Goal: Transaction & Acquisition: Register for event/course

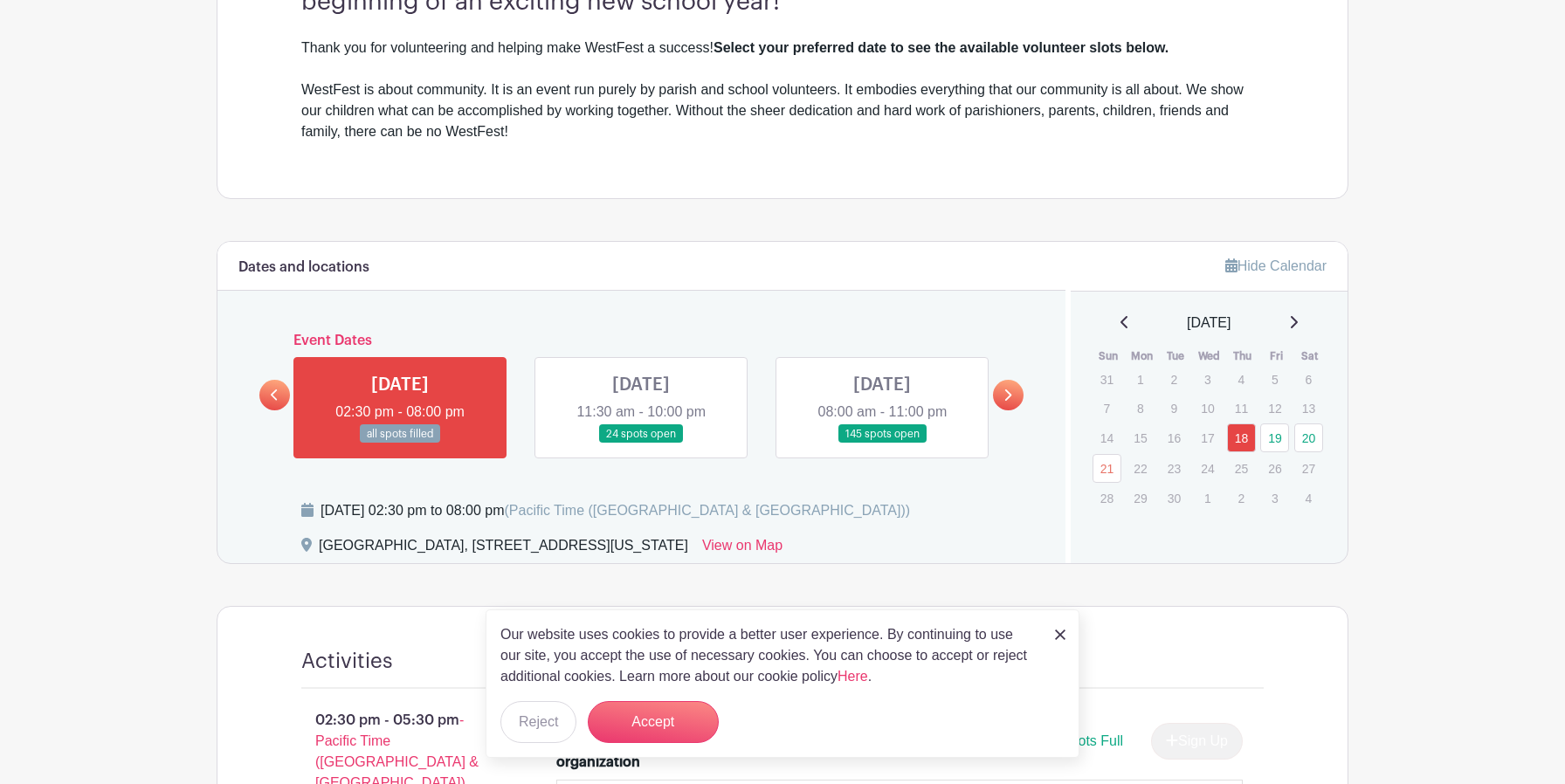
scroll to position [592, 0]
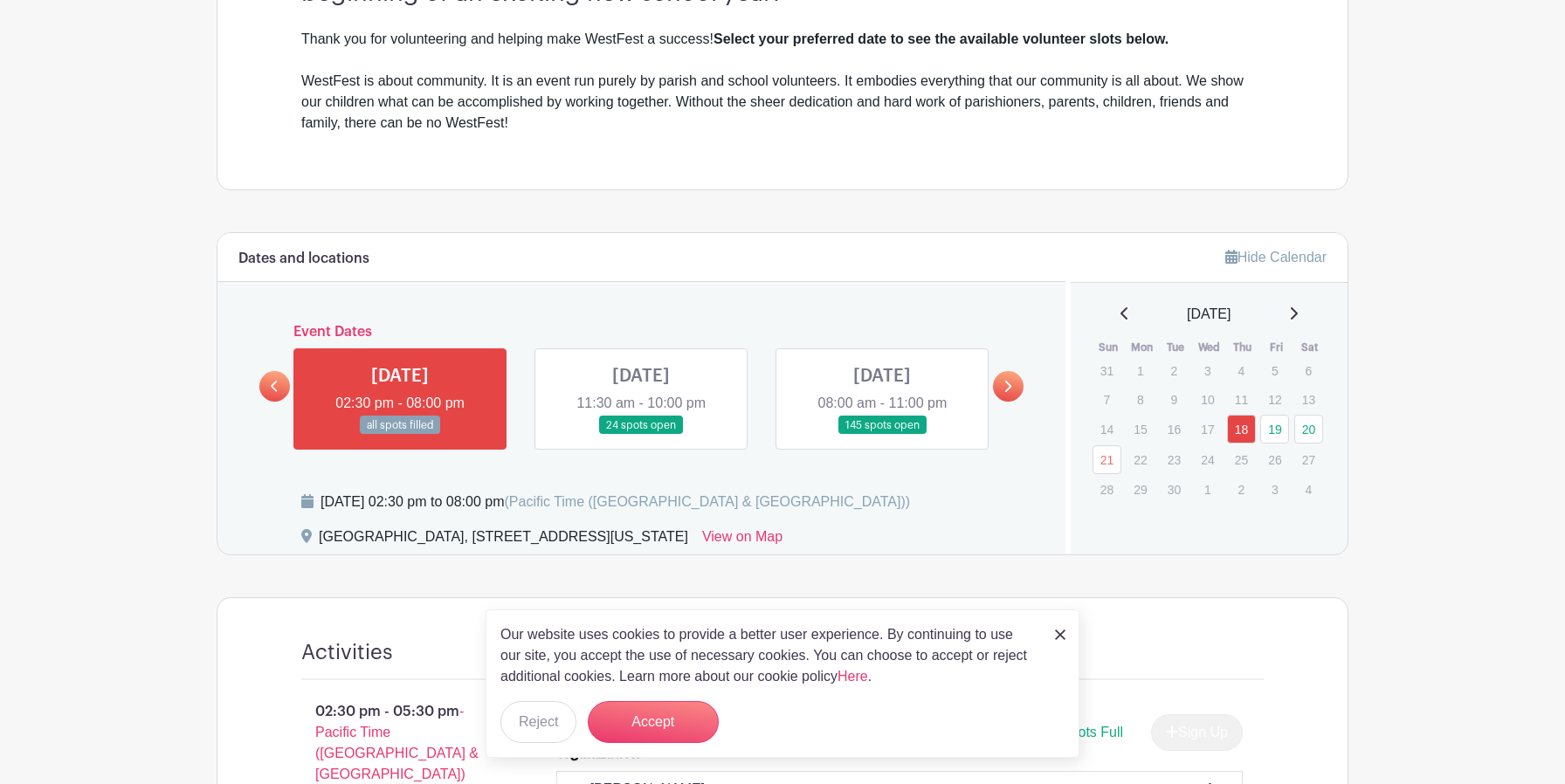
click at [641, 435] on link at bounding box center [641, 435] width 0 height 0
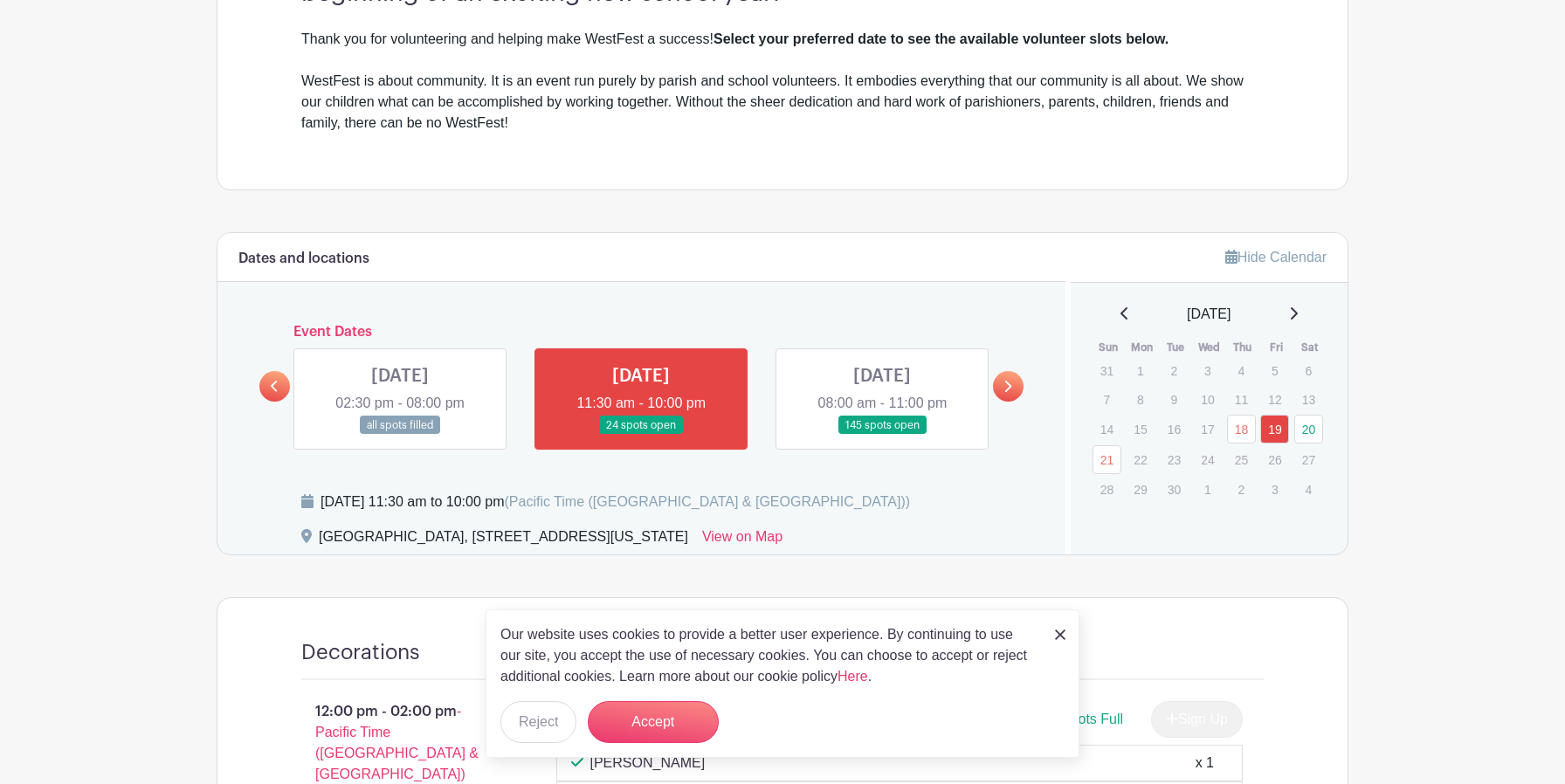
click at [641, 435] on link at bounding box center [641, 435] width 0 height 0
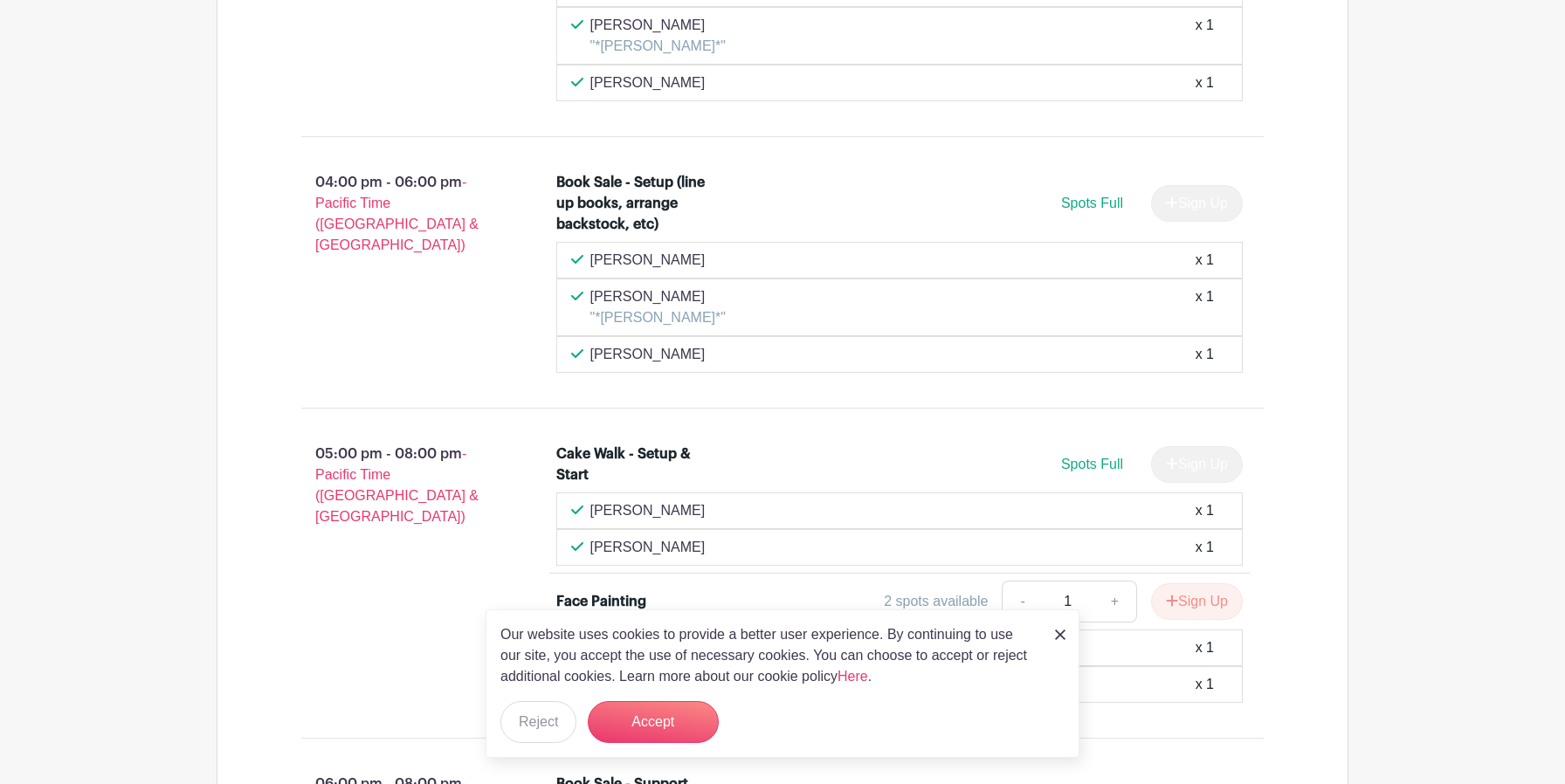
scroll to position [3166, 0]
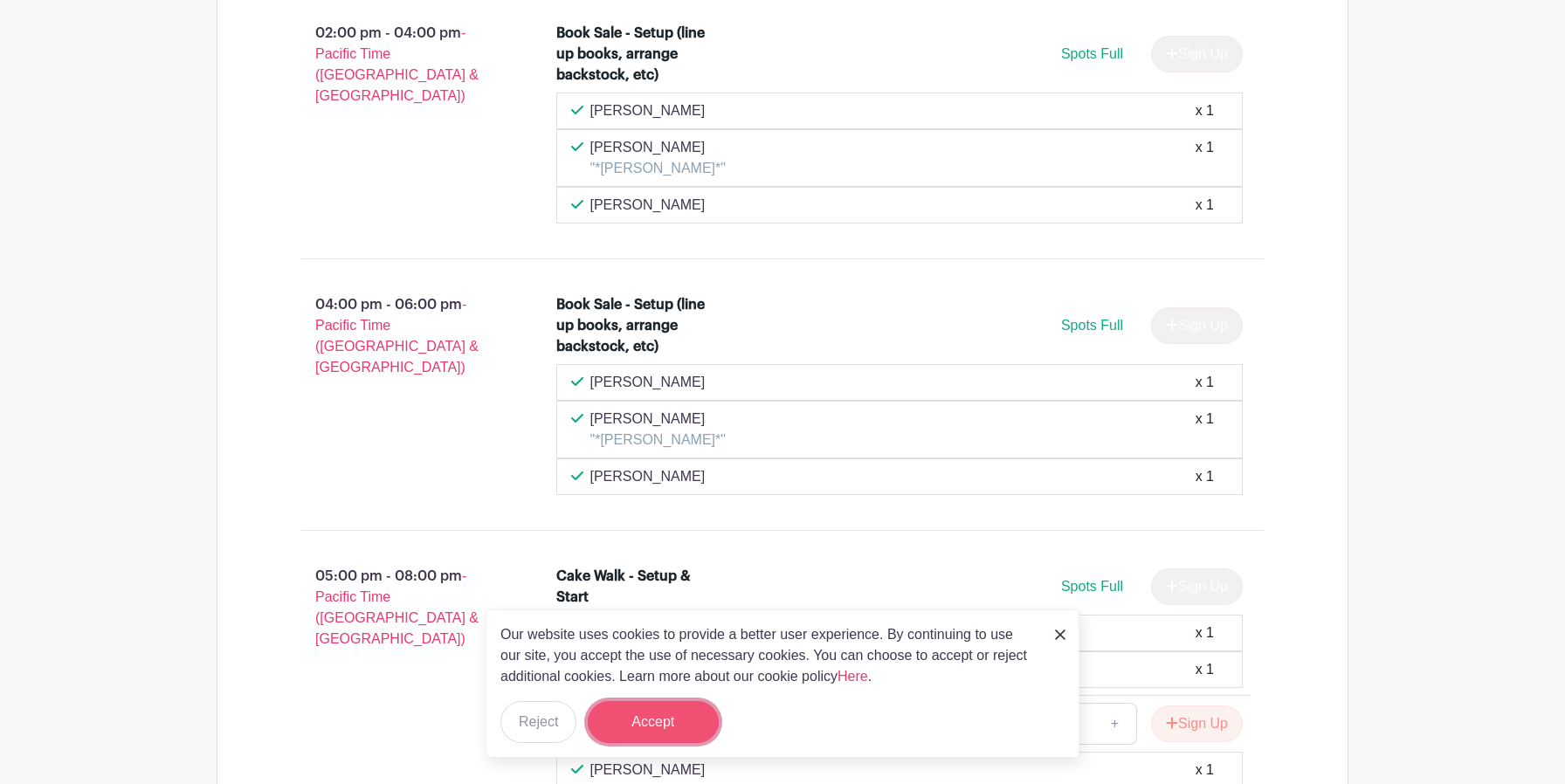
click at [672, 713] on button "Accept" at bounding box center [653, 722] width 131 height 42
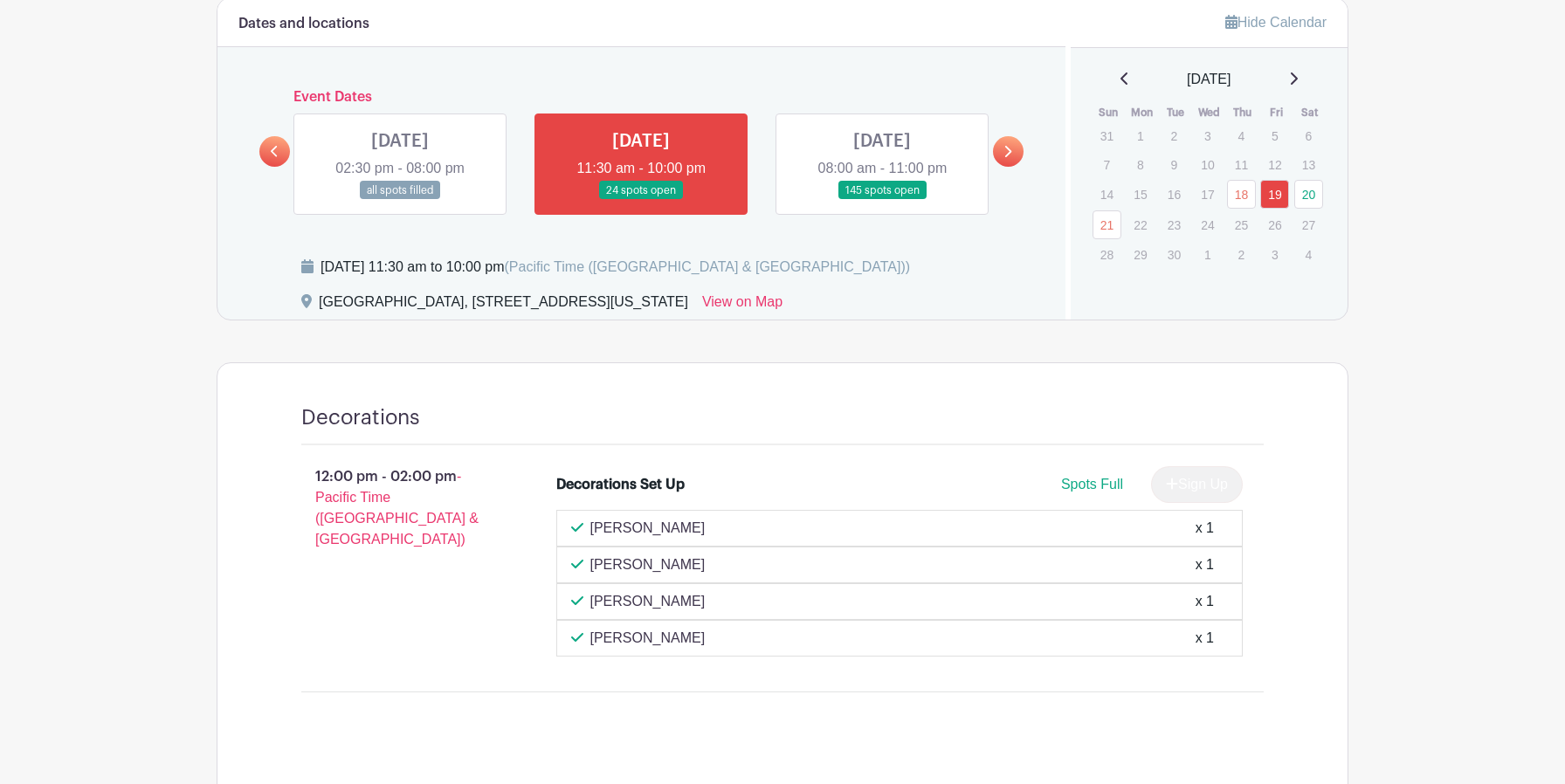
scroll to position [833, 0]
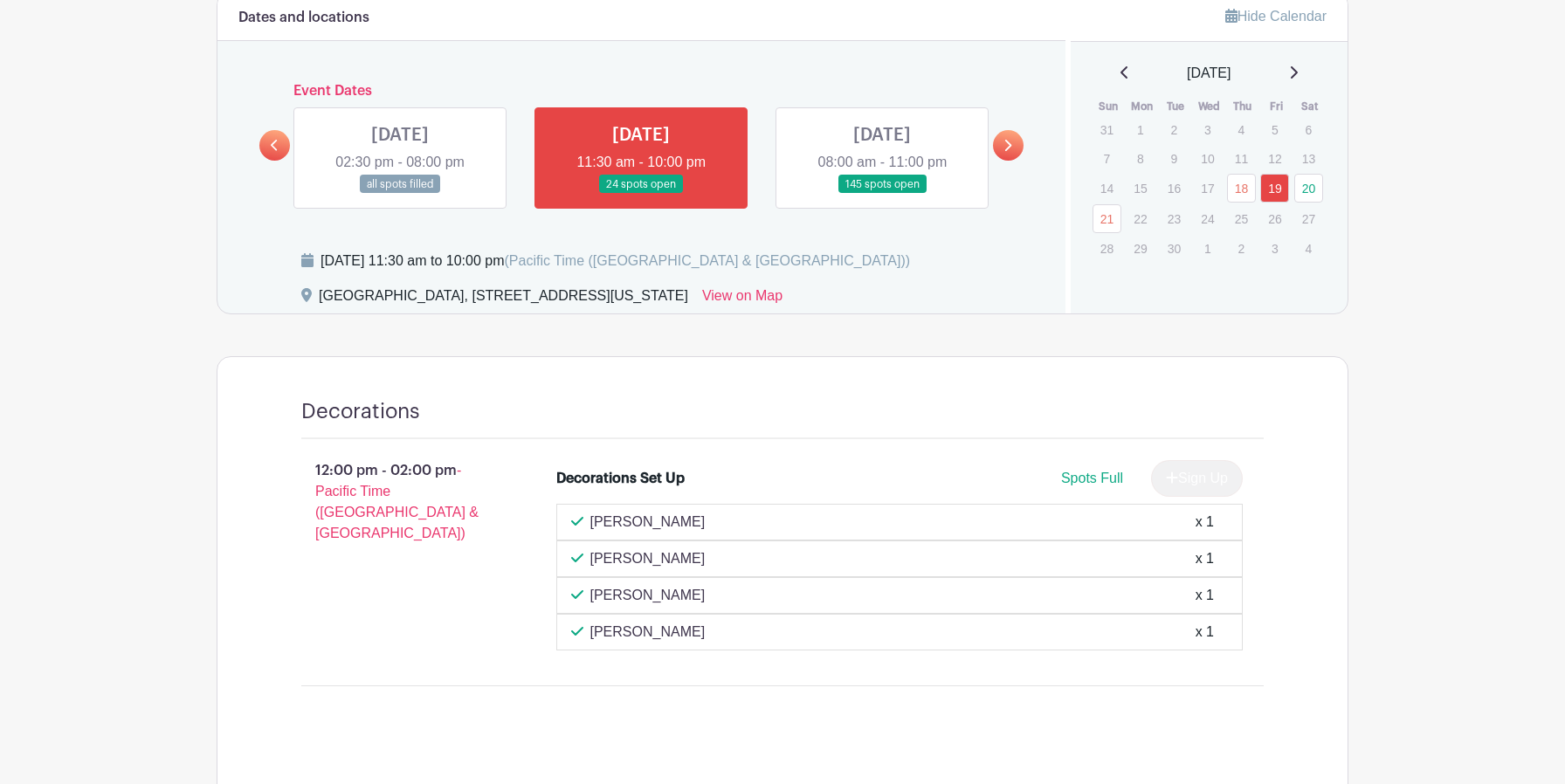
click at [882, 194] on link at bounding box center [882, 194] width 0 height 0
click at [998, 157] on link at bounding box center [1007, 145] width 31 height 31
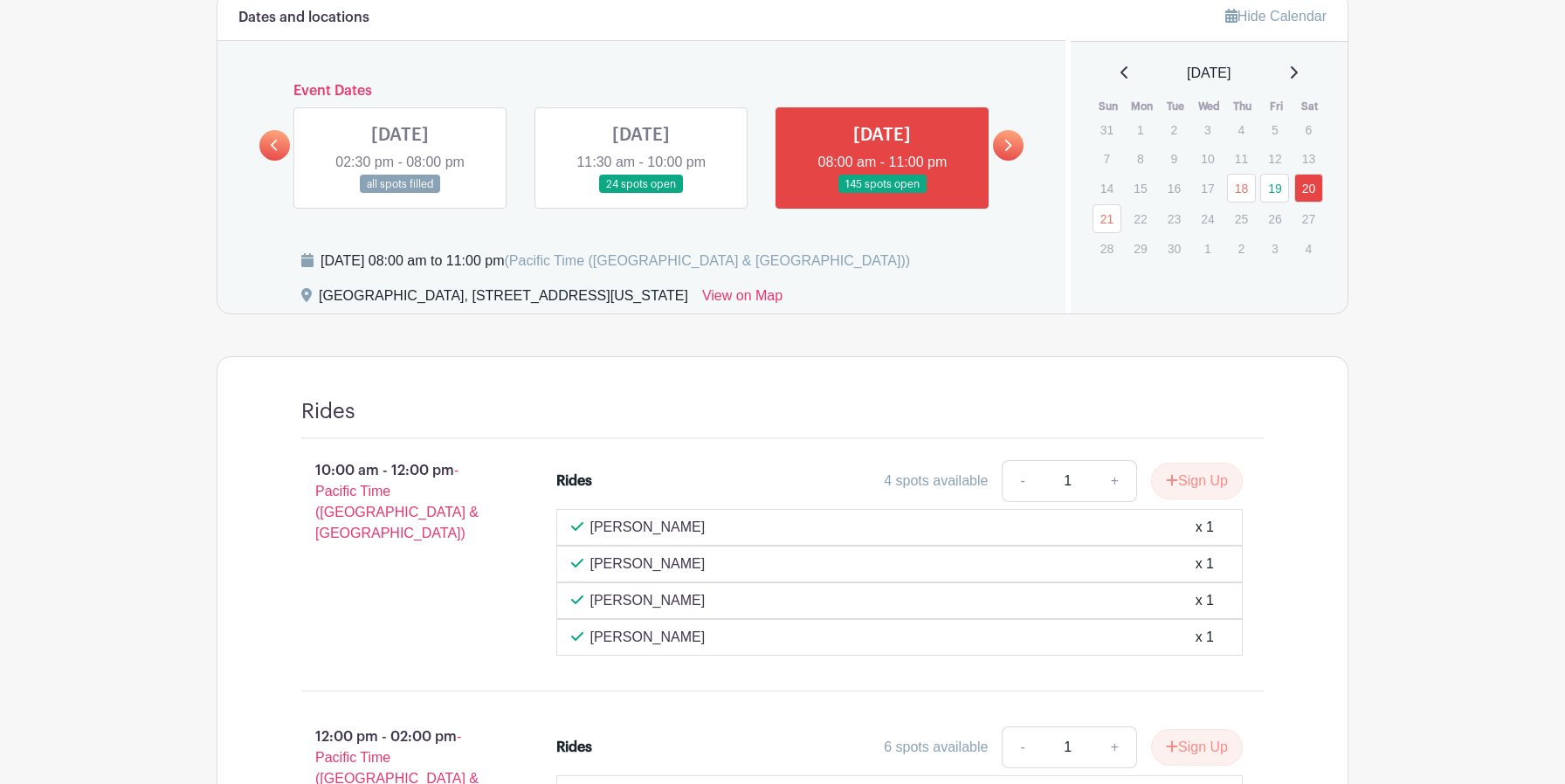
click at [400, 194] on link at bounding box center [400, 194] width 0 height 0
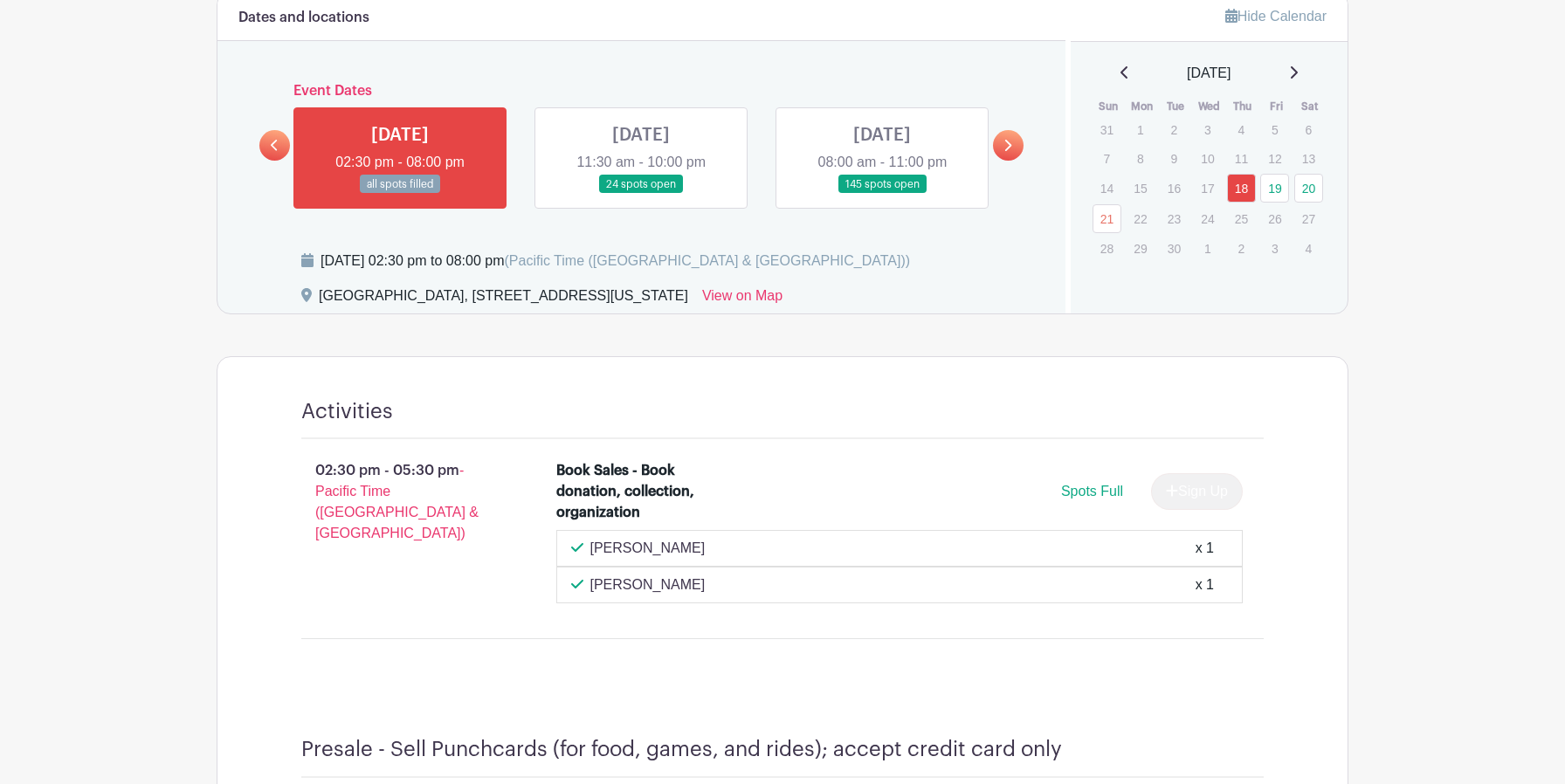
click at [1008, 144] on icon at bounding box center [1008, 145] width 7 height 11
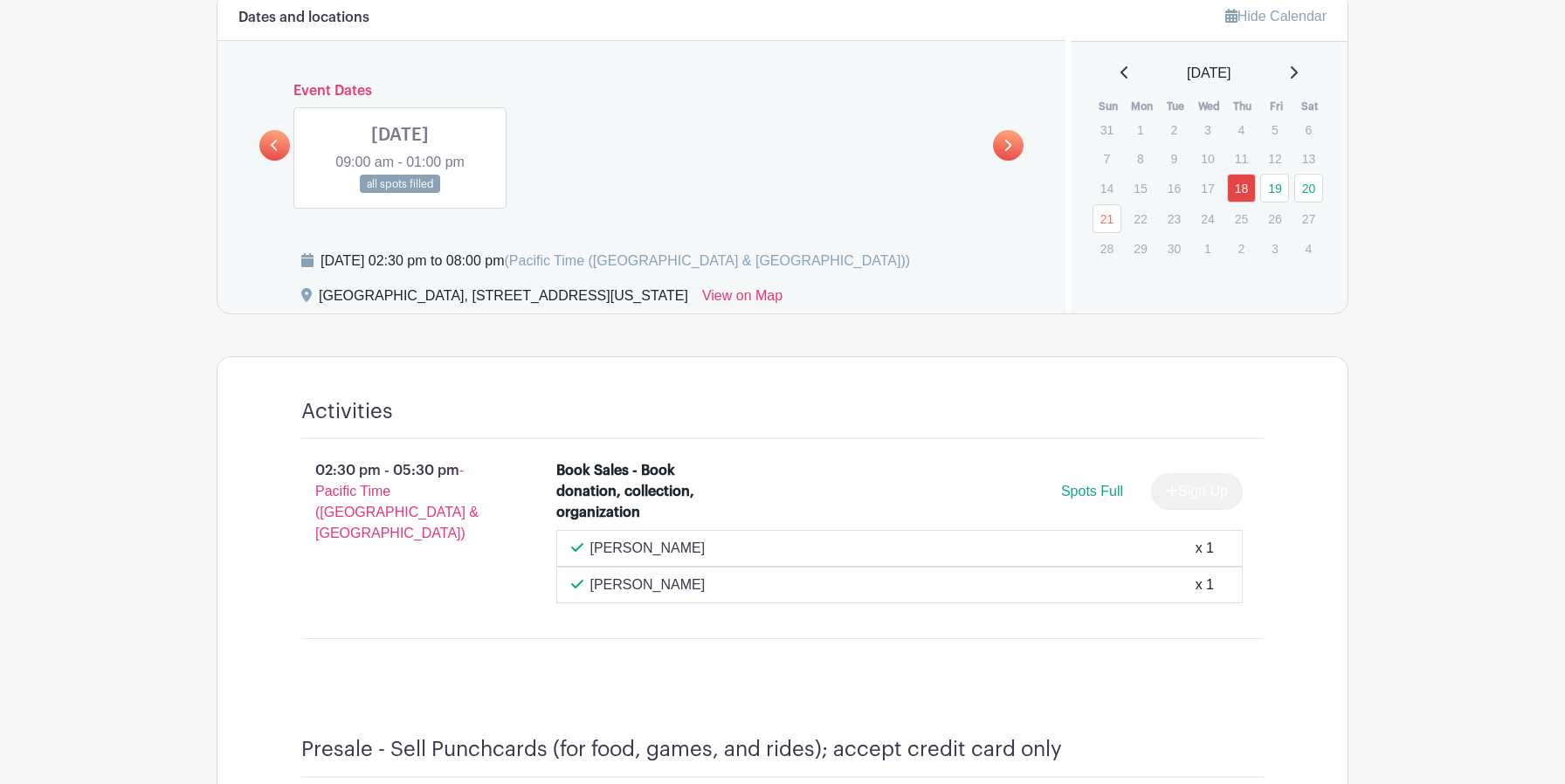
click at [400, 194] on link at bounding box center [400, 194] width 0 height 0
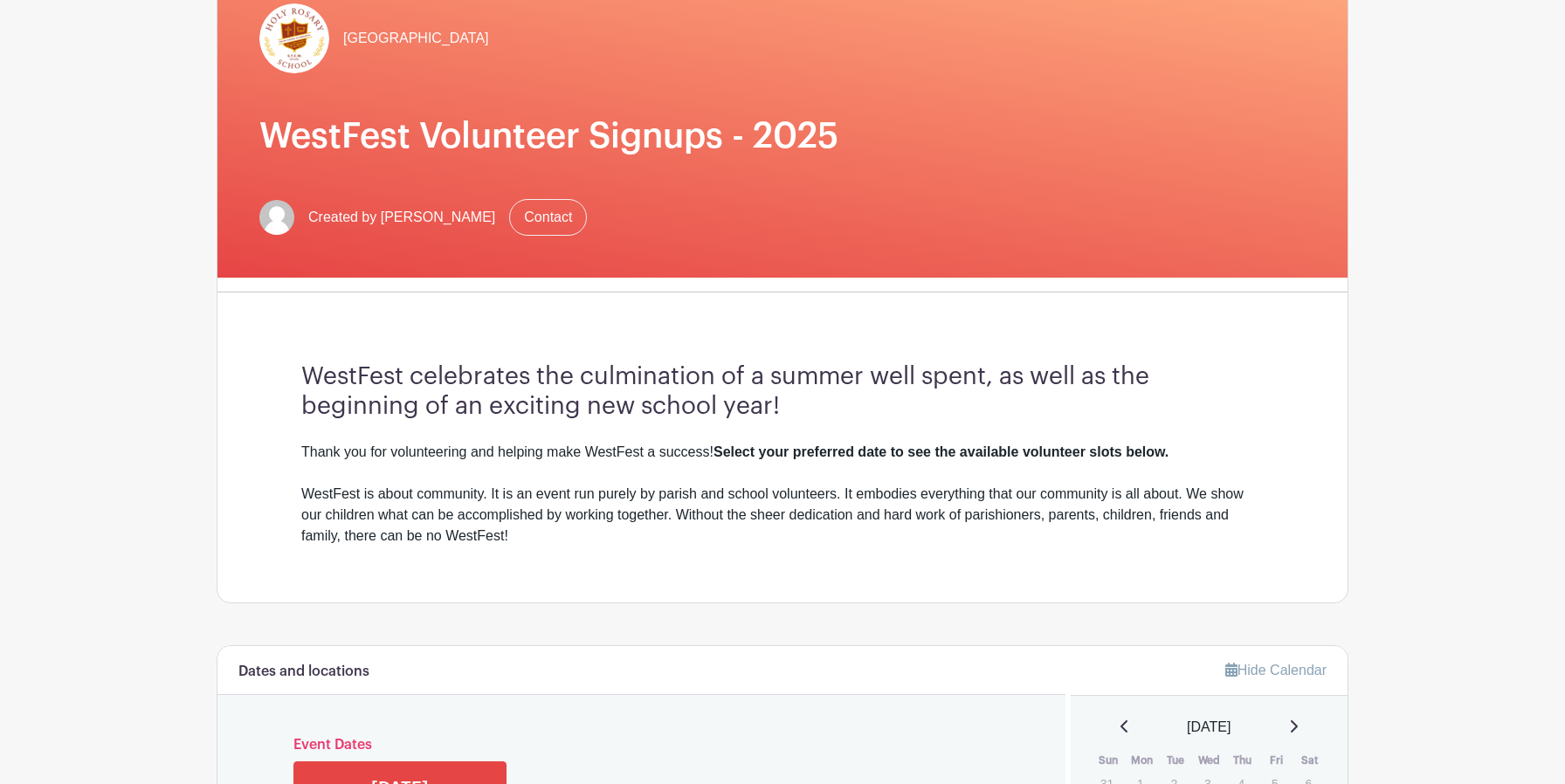
scroll to position [341, 0]
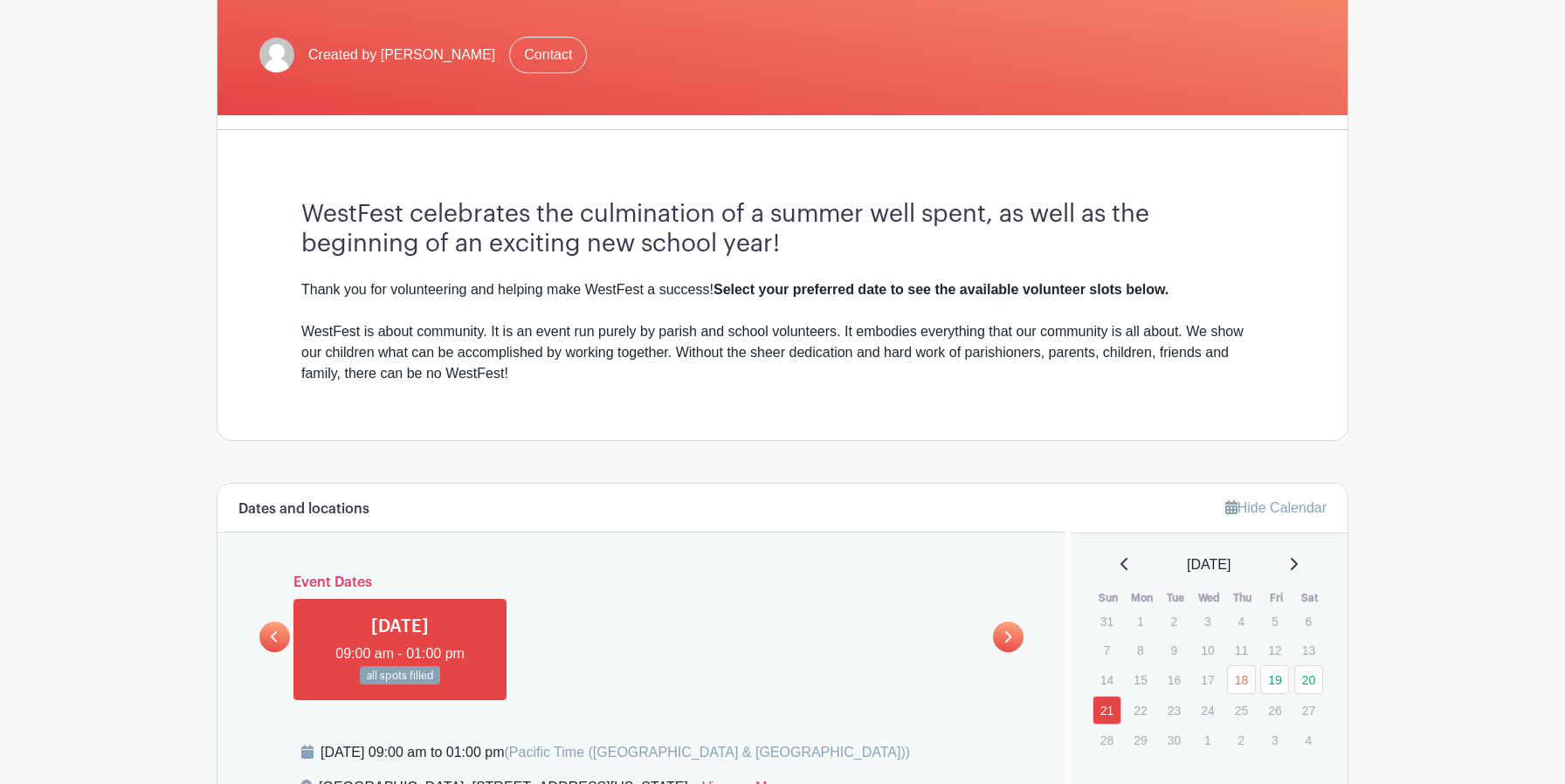
click at [273, 641] on icon at bounding box center [274, 636] width 8 height 13
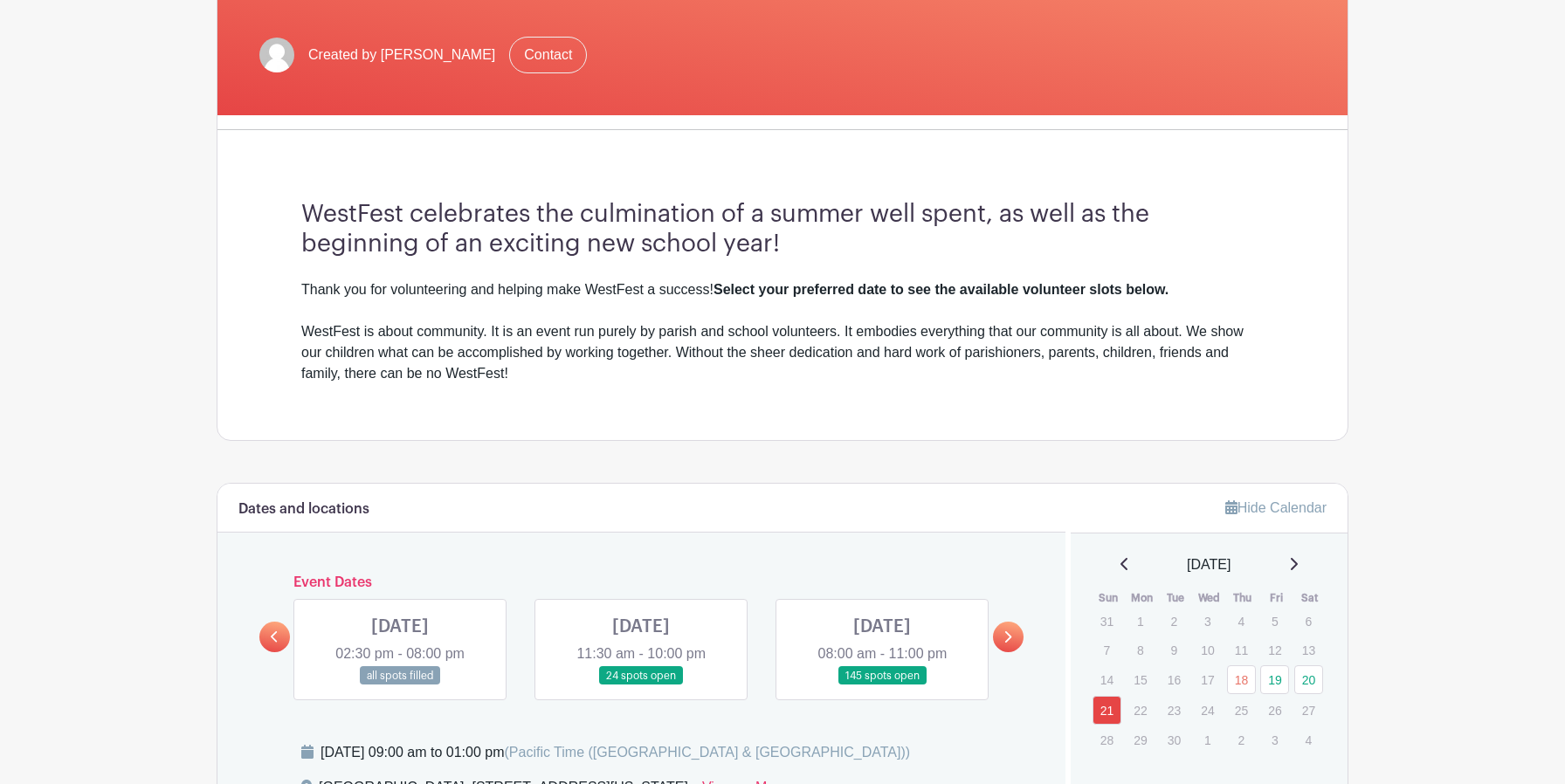
click at [882, 685] on link at bounding box center [882, 685] width 0 height 0
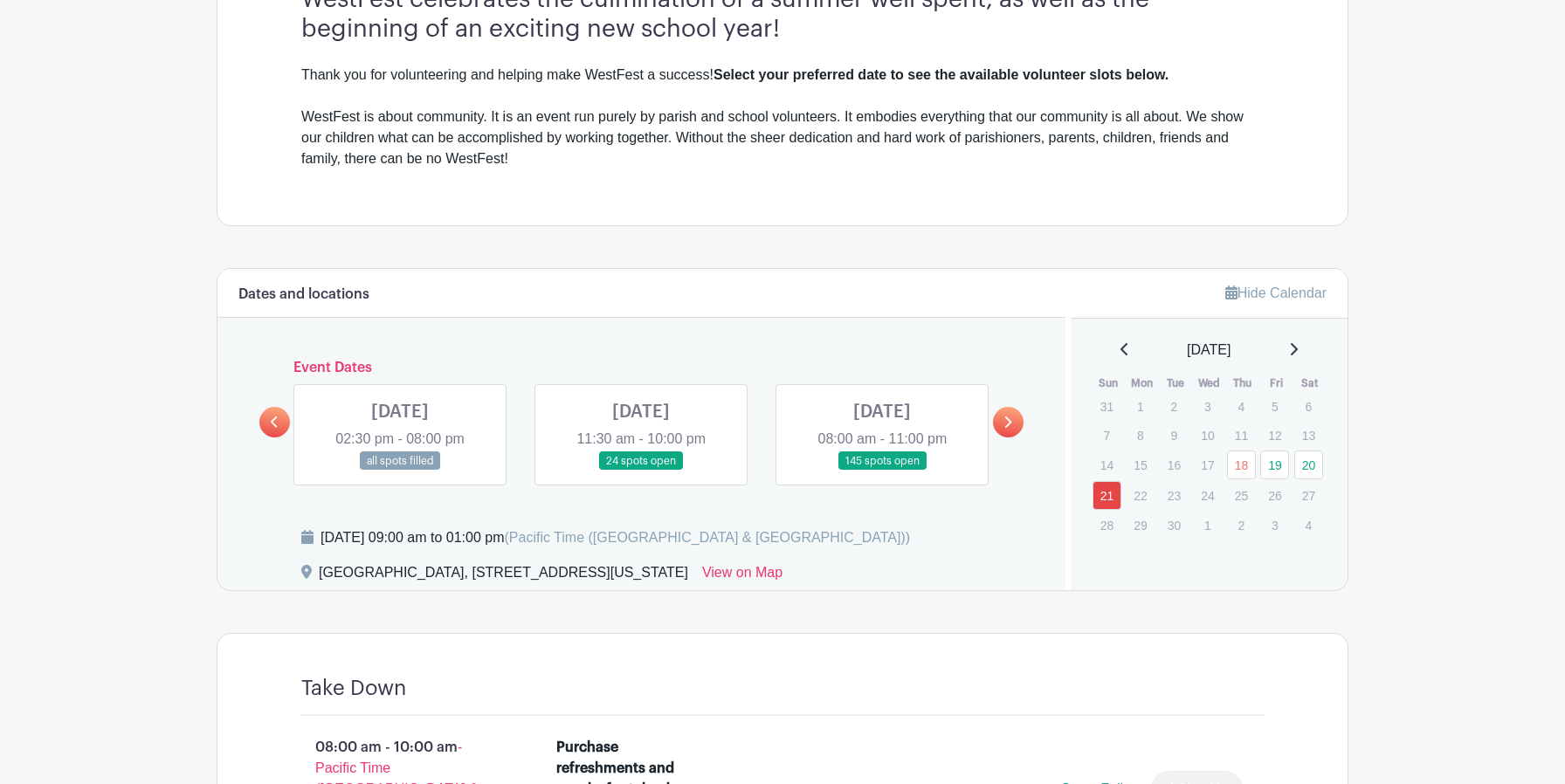
scroll to position [631, 0]
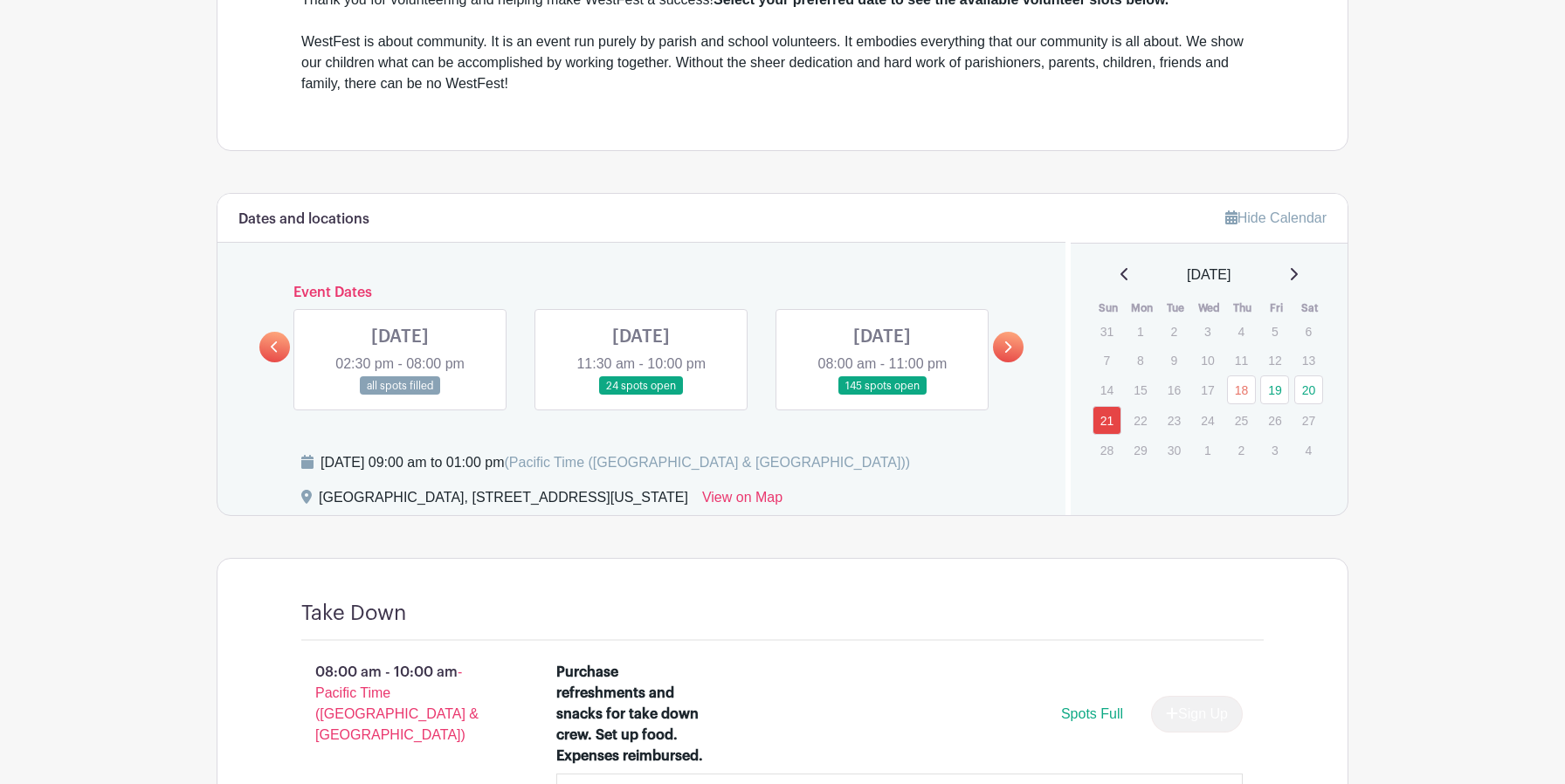
click at [882, 396] on link at bounding box center [882, 396] width 0 height 0
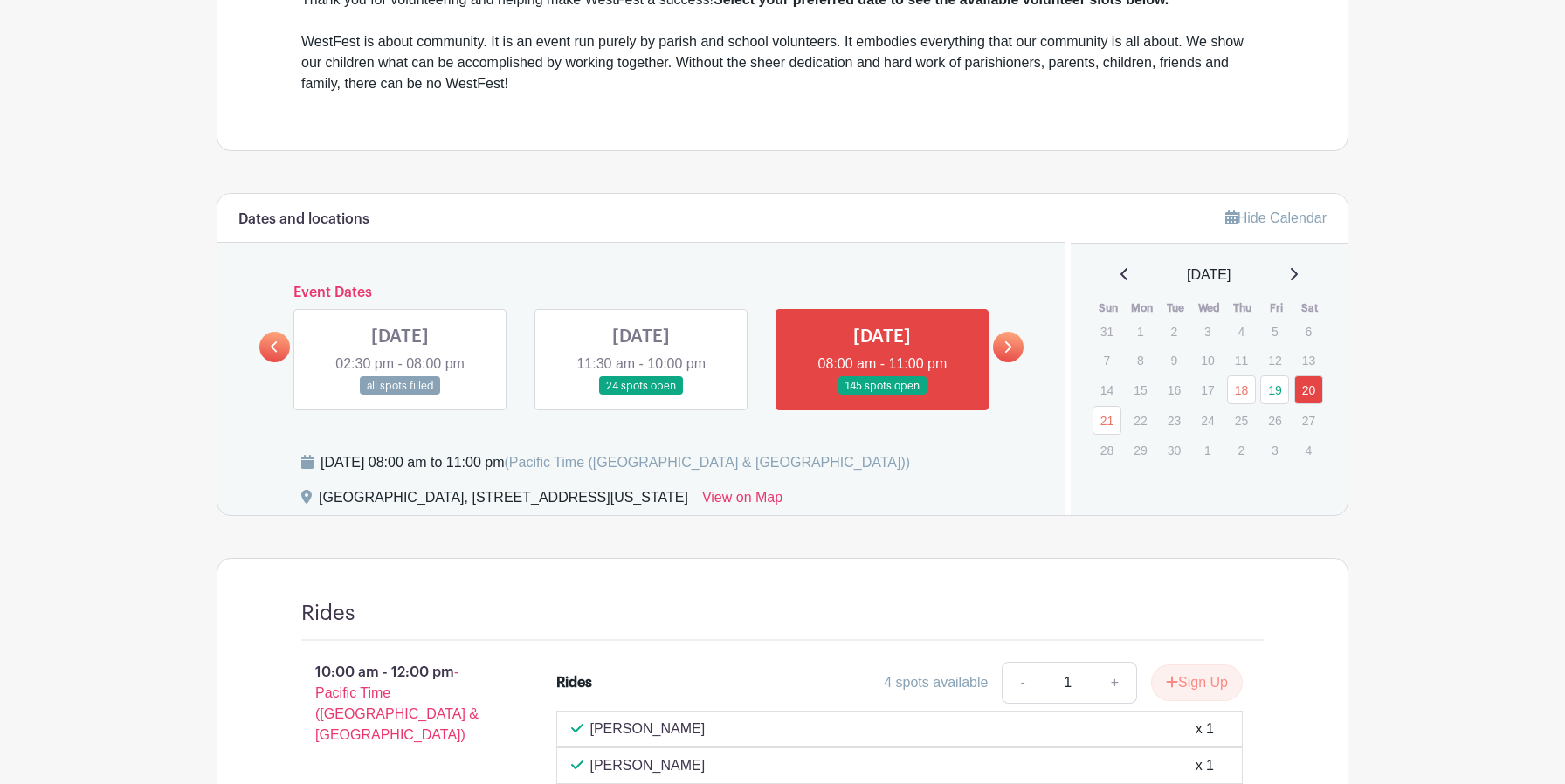
click at [641, 396] on link at bounding box center [641, 396] width 0 height 0
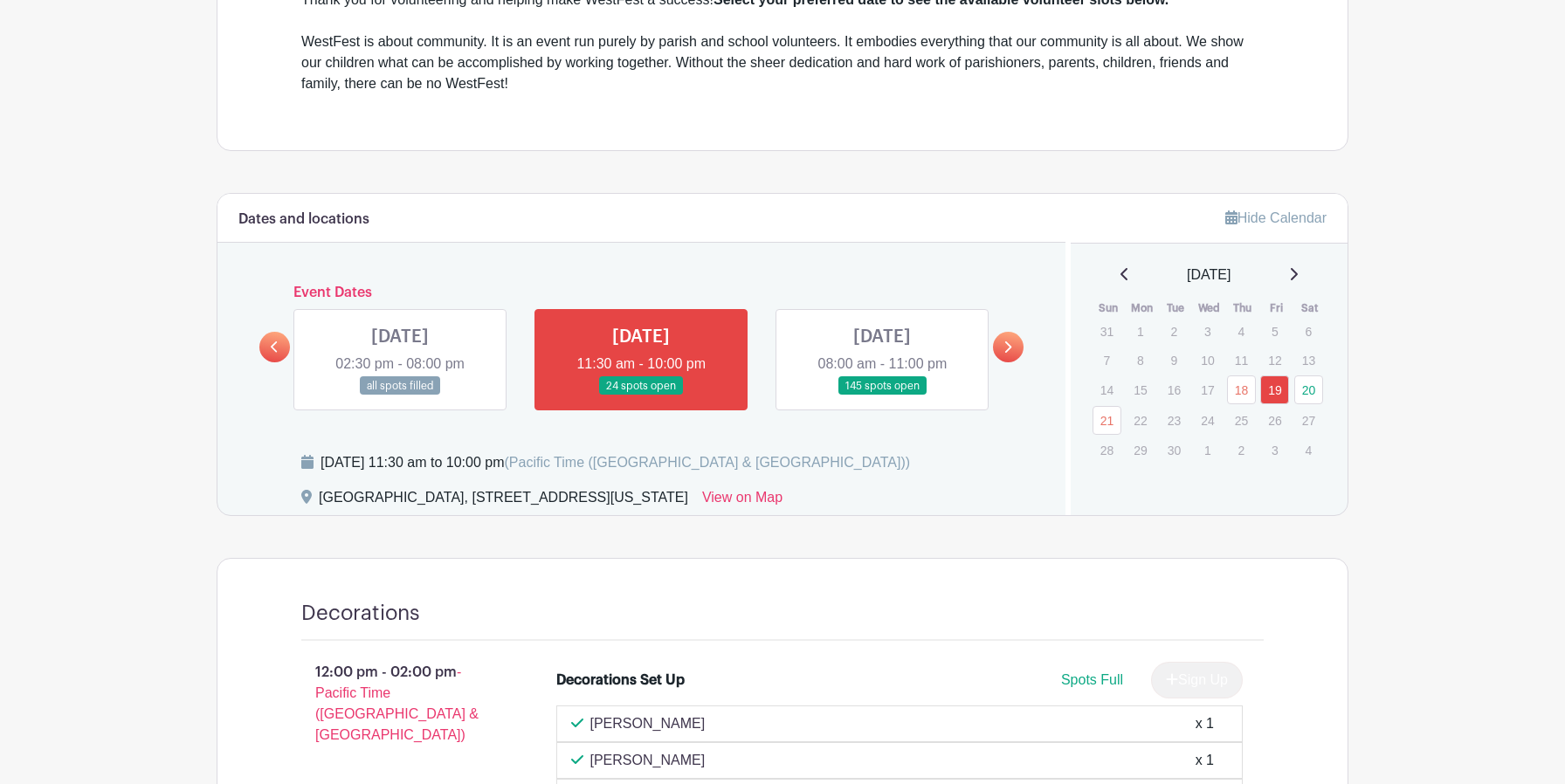
scroll to position [653, 0]
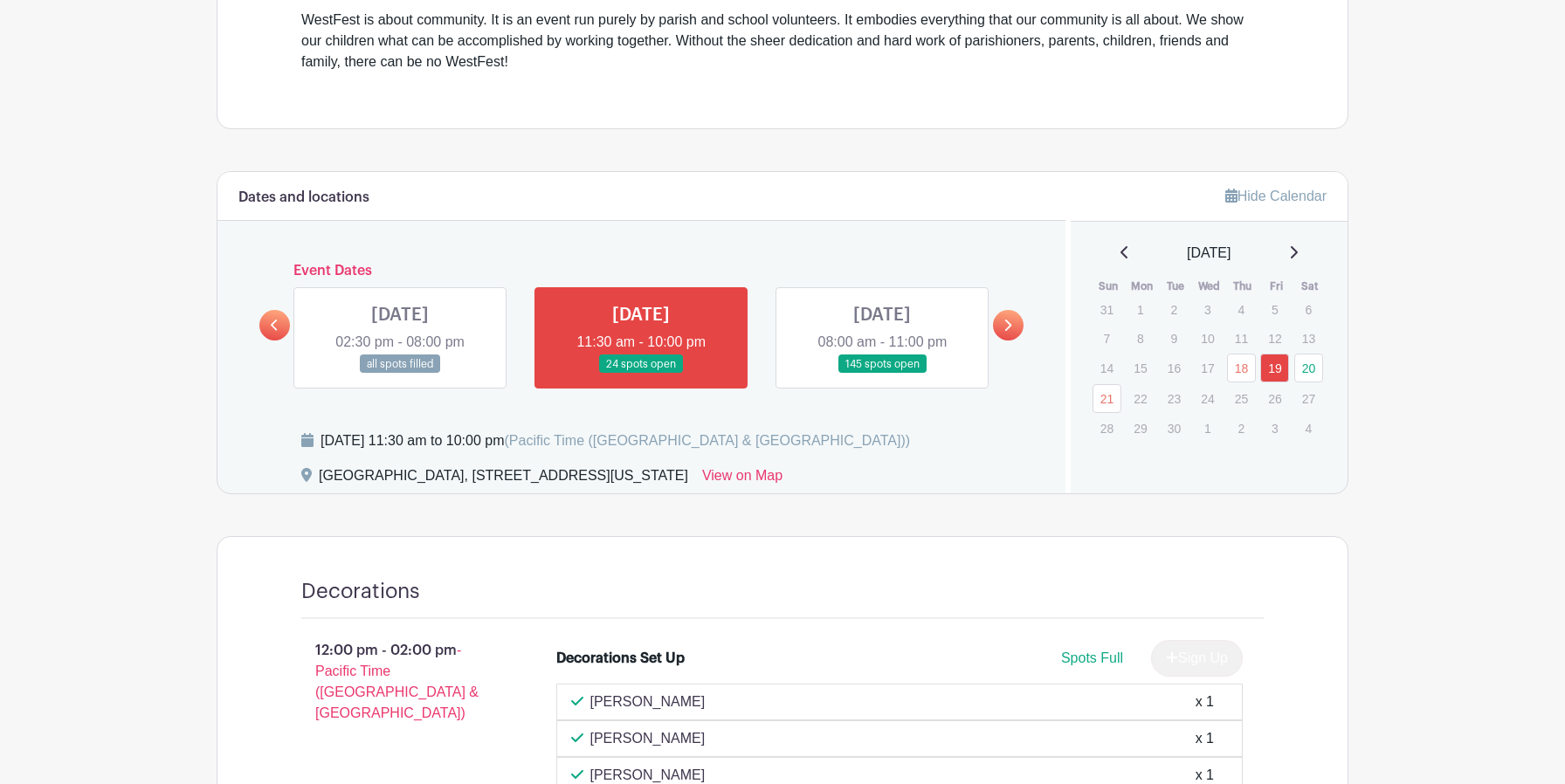
click at [882, 374] on link at bounding box center [882, 374] width 0 height 0
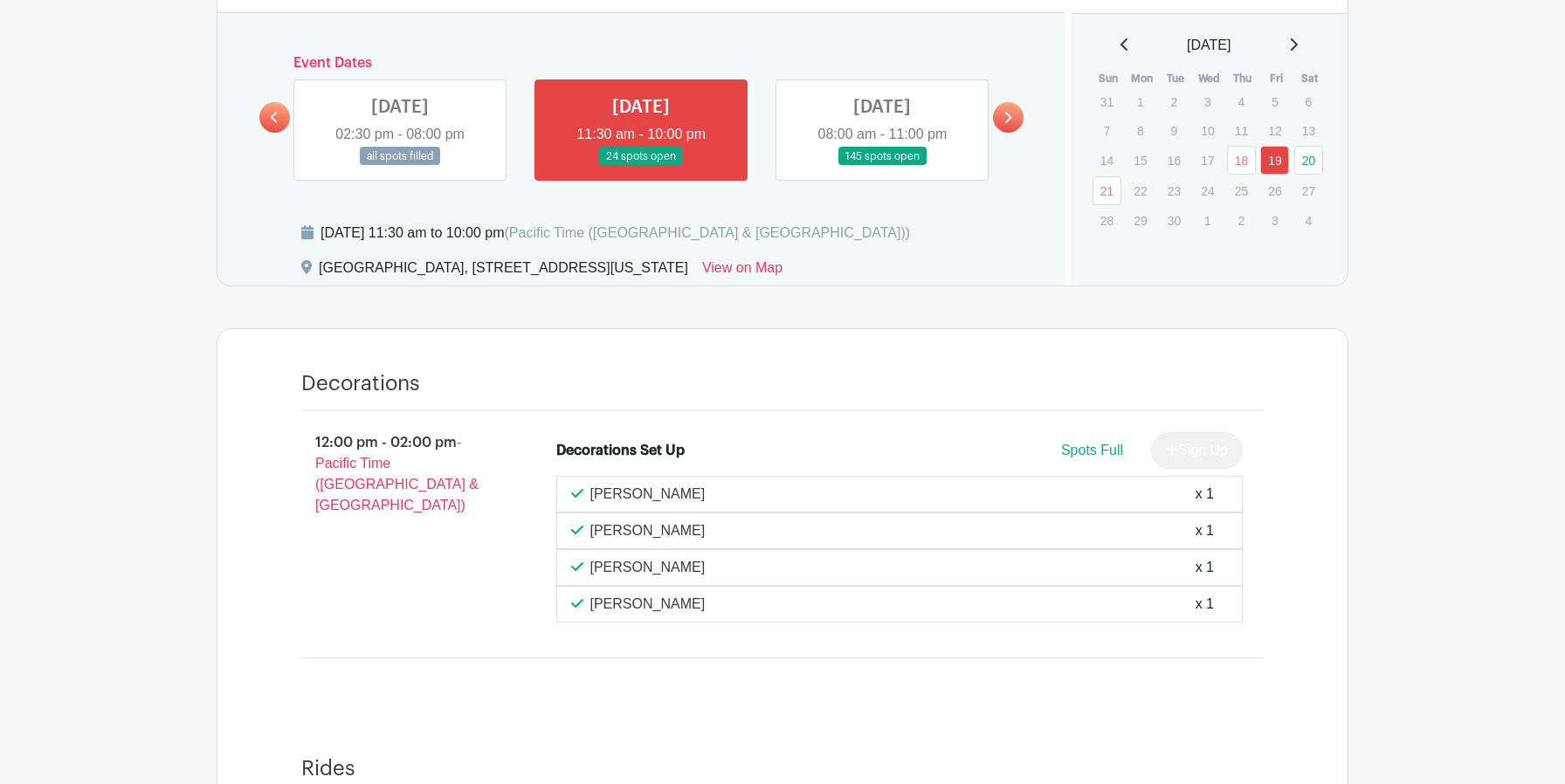
scroll to position [948, 0]
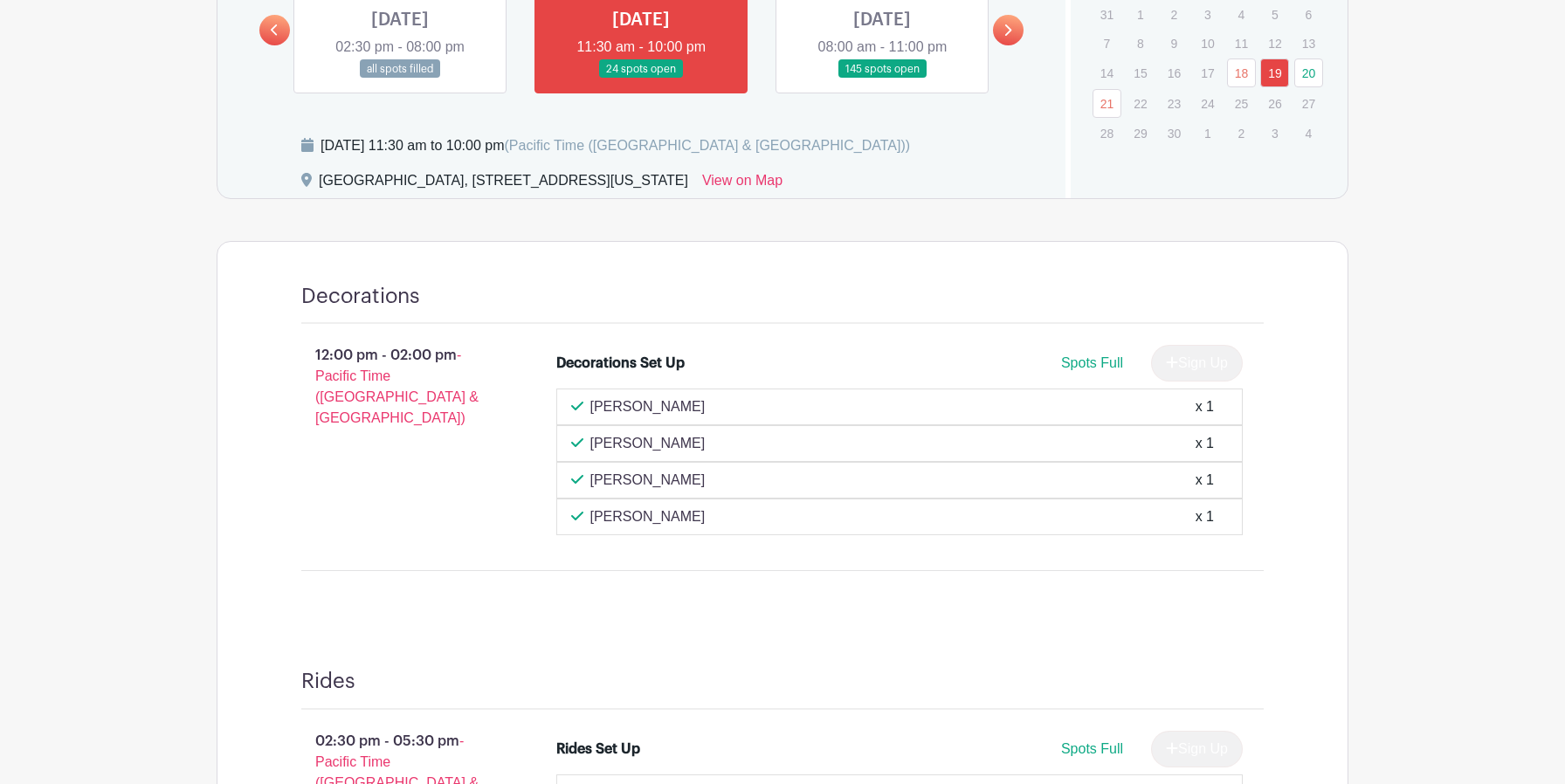
click at [882, 79] on link at bounding box center [882, 79] width 0 height 0
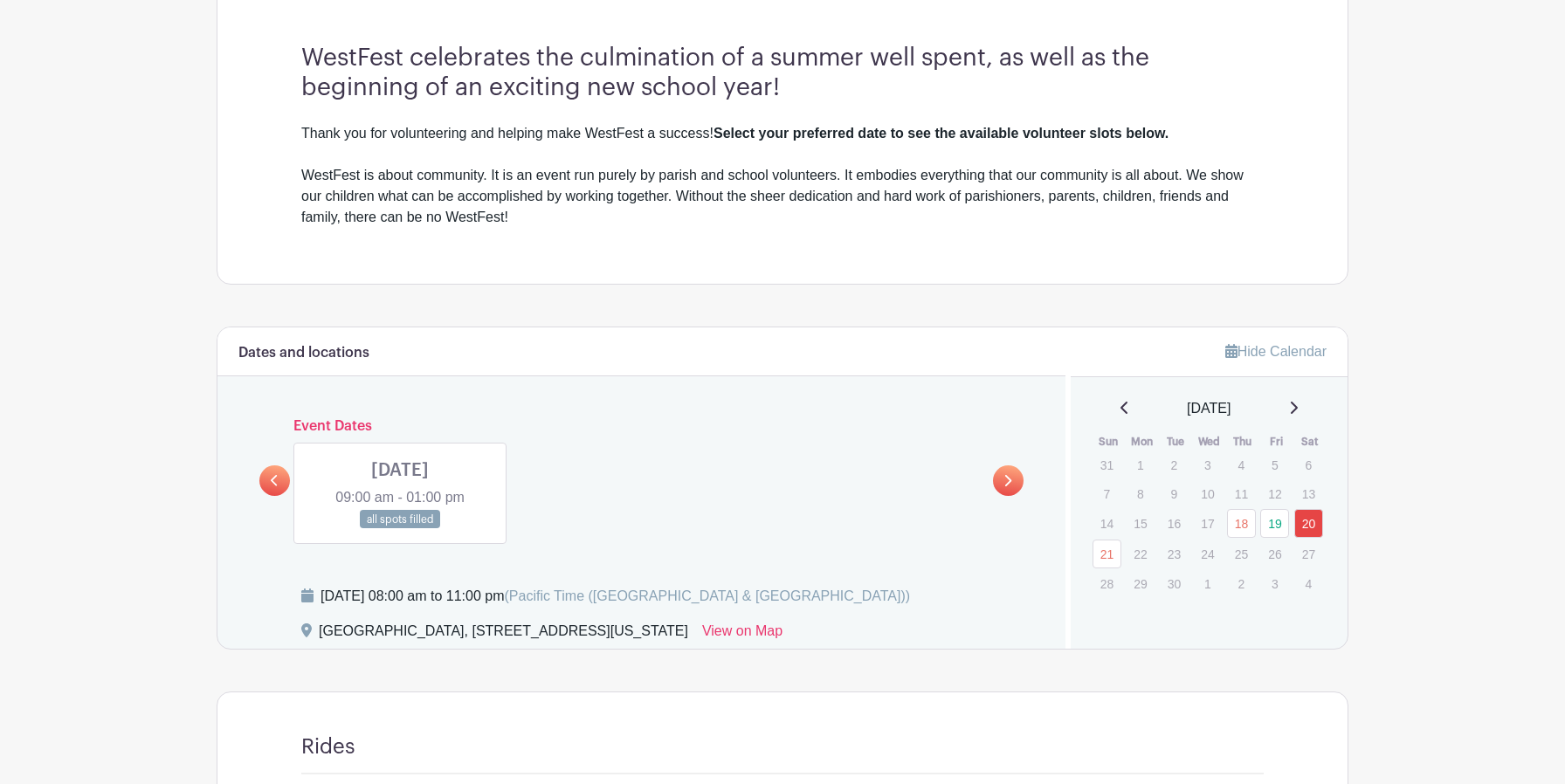
scroll to position [499, 0]
click at [269, 481] on link at bounding box center [274, 480] width 31 height 31
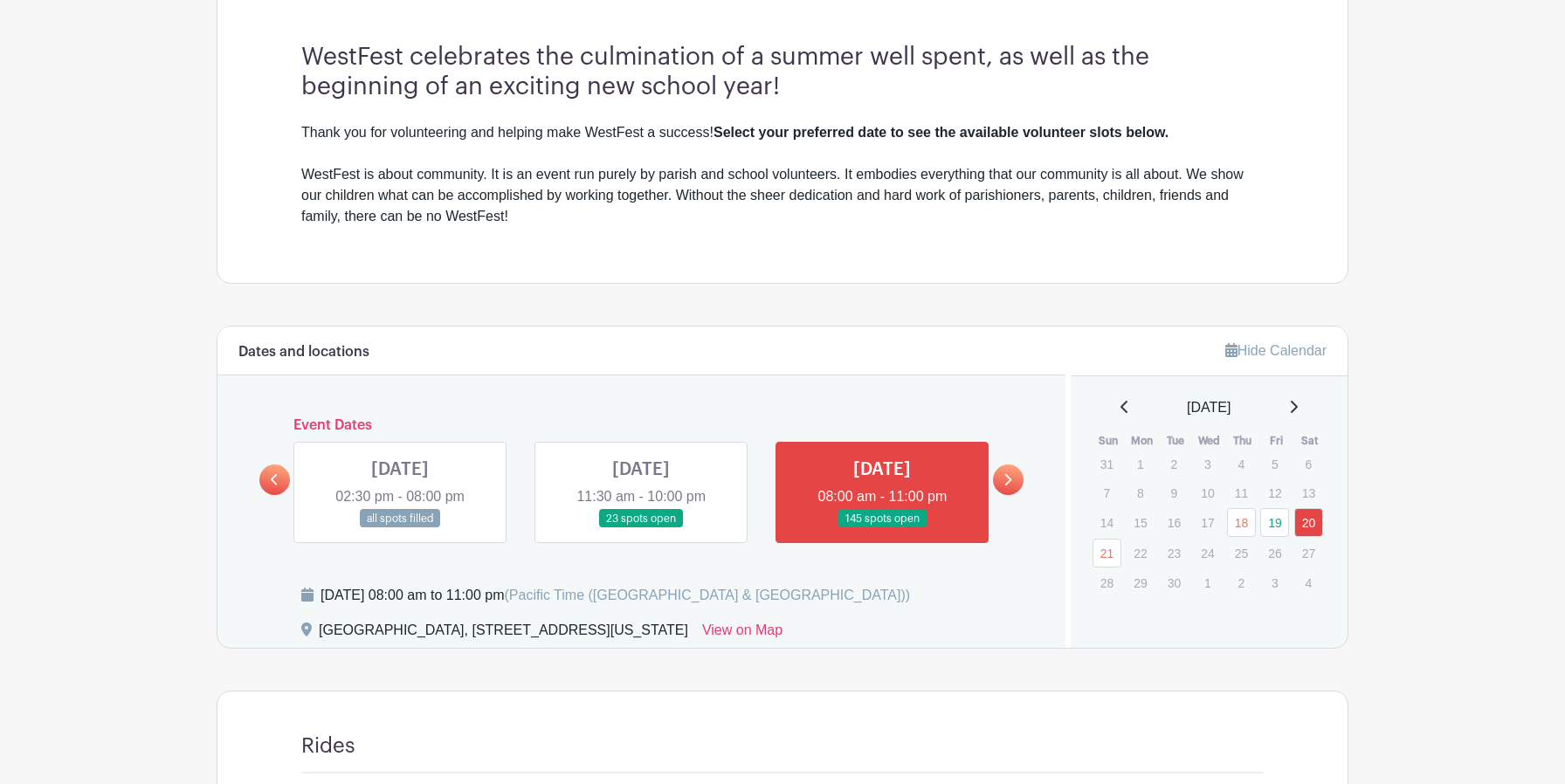
click at [269, 481] on link at bounding box center [274, 480] width 31 height 31
click at [400, 528] on link at bounding box center [400, 528] width 0 height 0
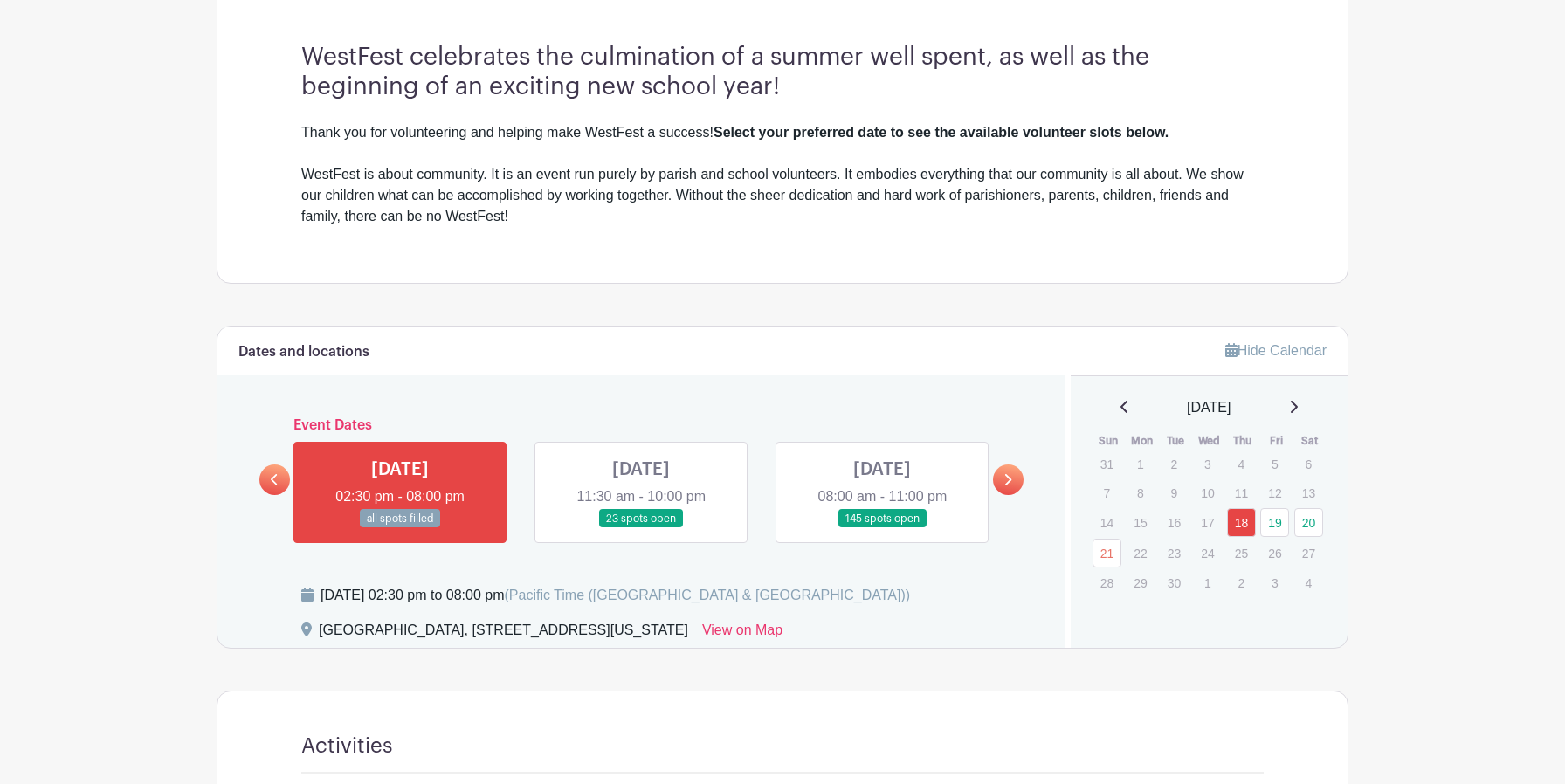
click at [641, 528] on link at bounding box center [641, 528] width 0 height 0
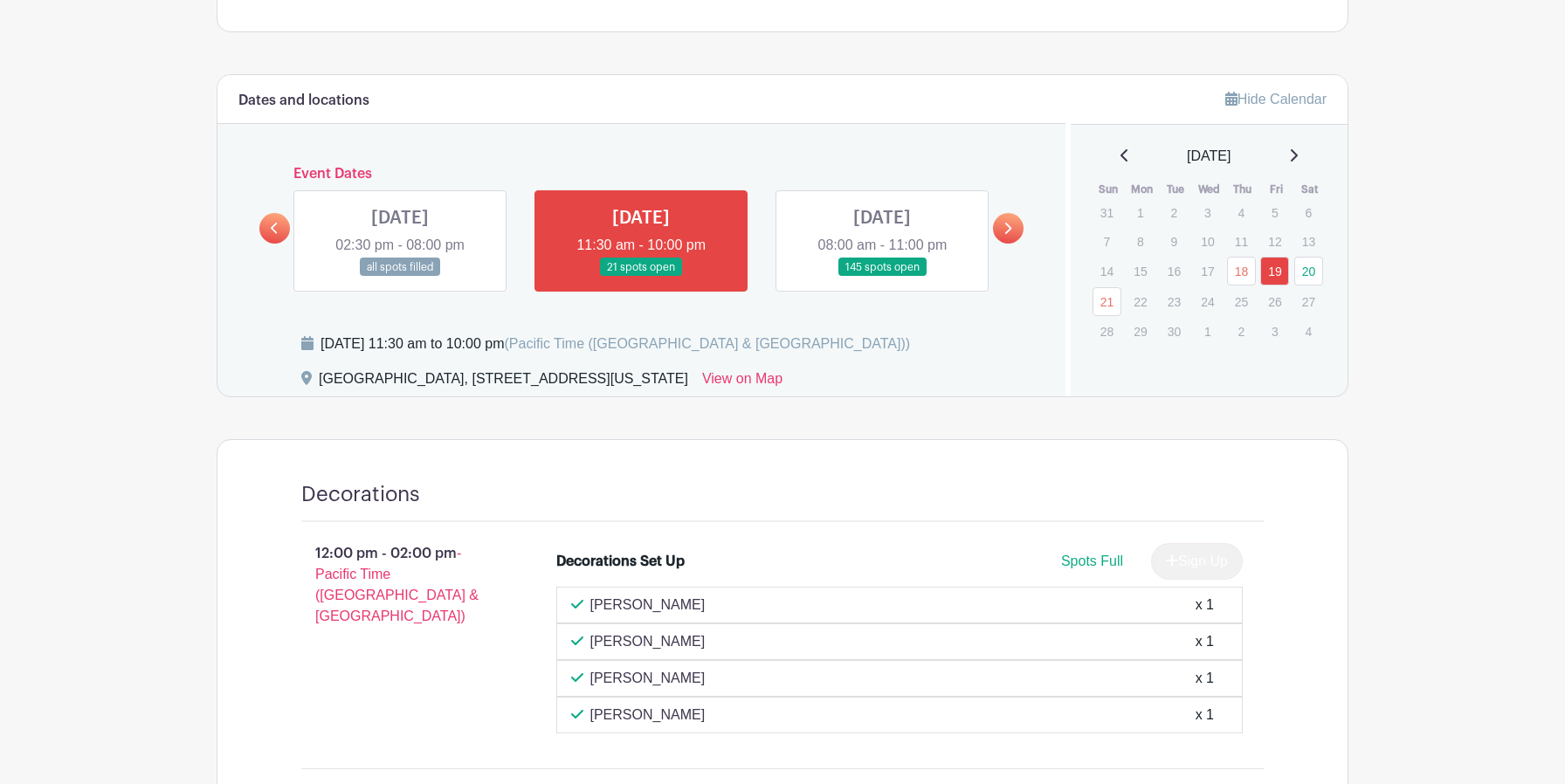
scroll to position [696, 0]
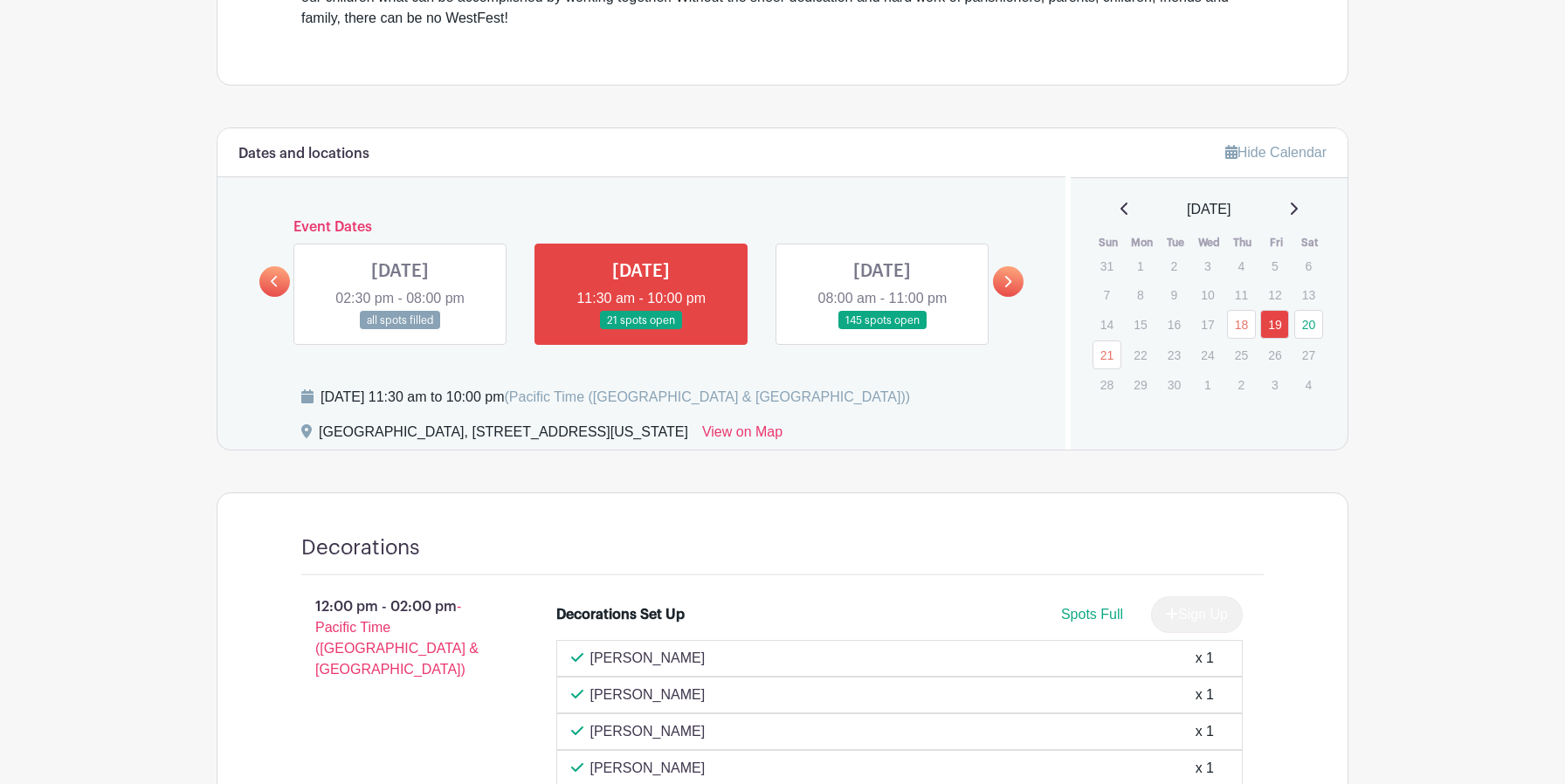
click at [262, 282] on link at bounding box center [274, 281] width 31 height 31
click at [277, 284] on icon at bounding box center [274, 281] width 8 height 13
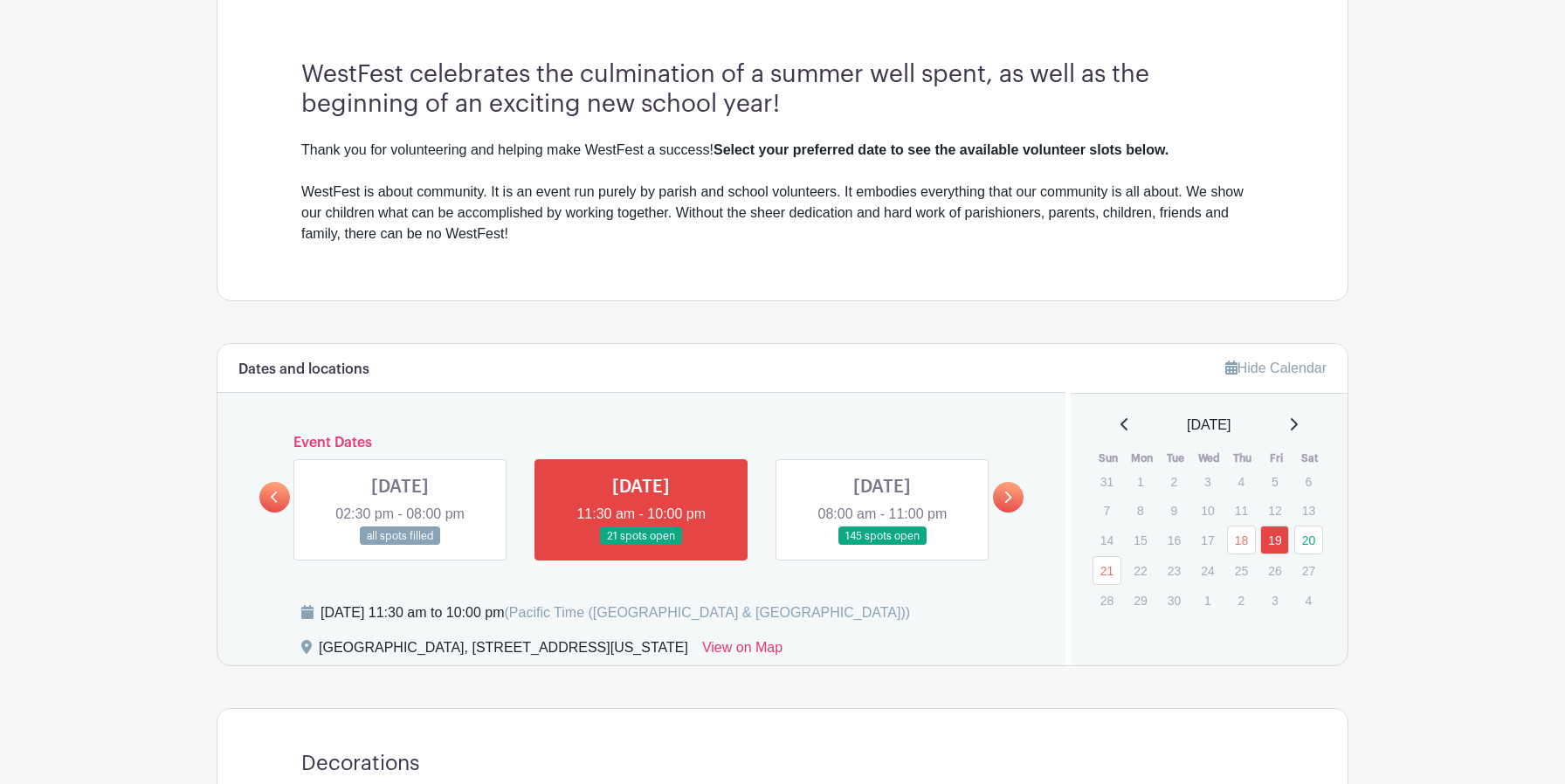
scroll to position [495, 0]
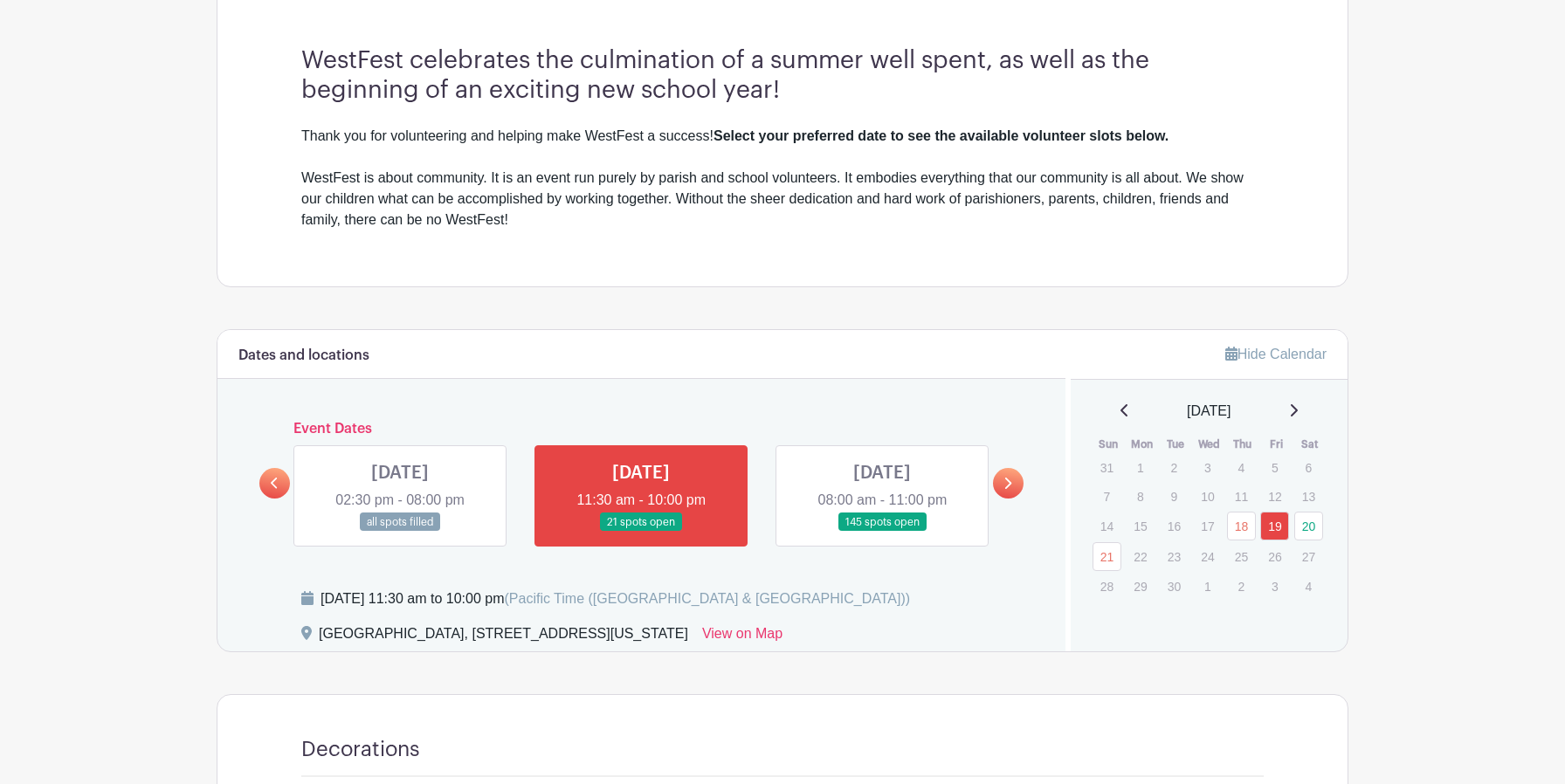
click at [1003, 482] on icon at bounding box center [1007, 483] width 8 height 13
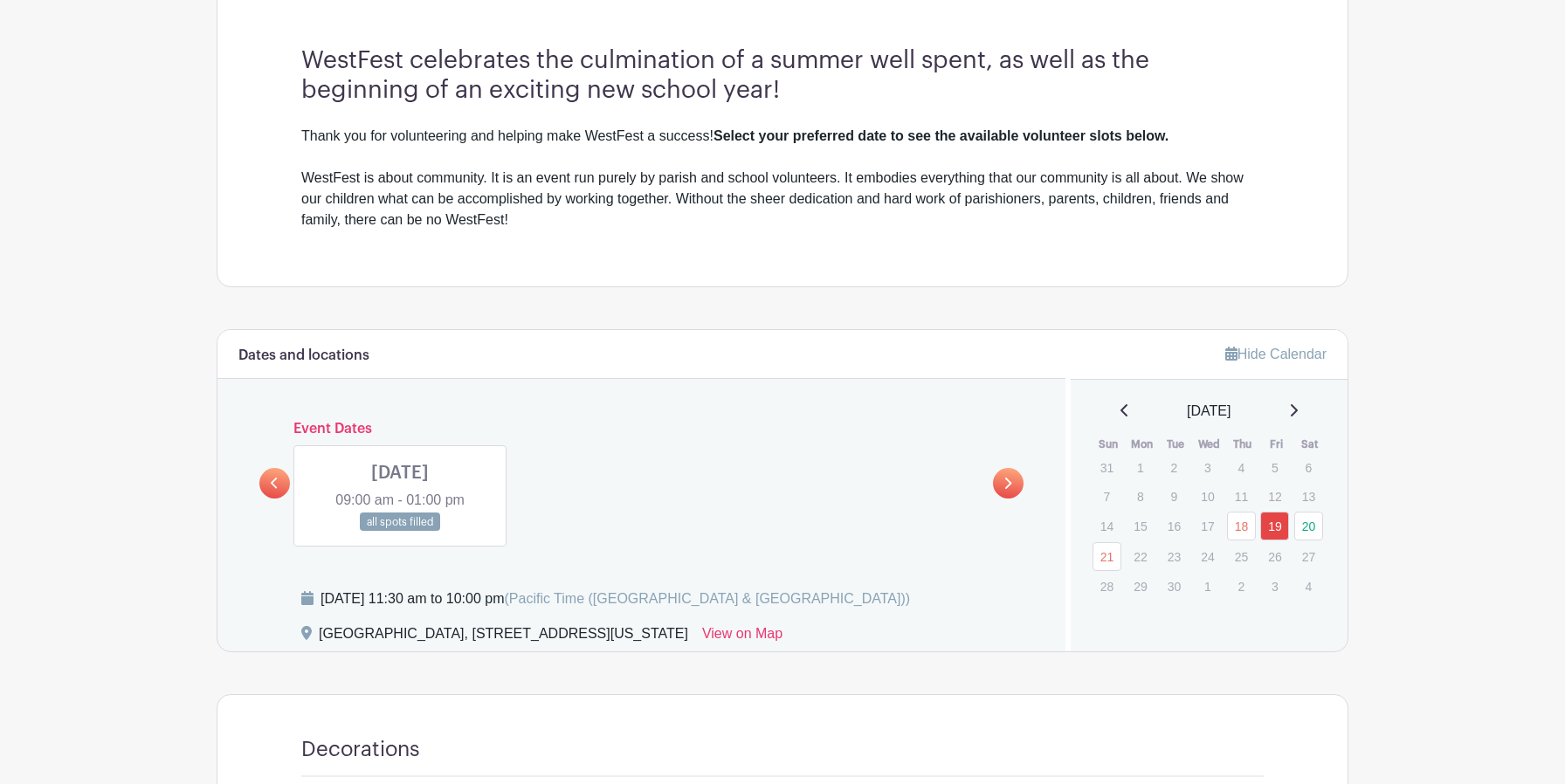
click at [284, 477] on link at bounding box center [274, 483] width 31 height 31
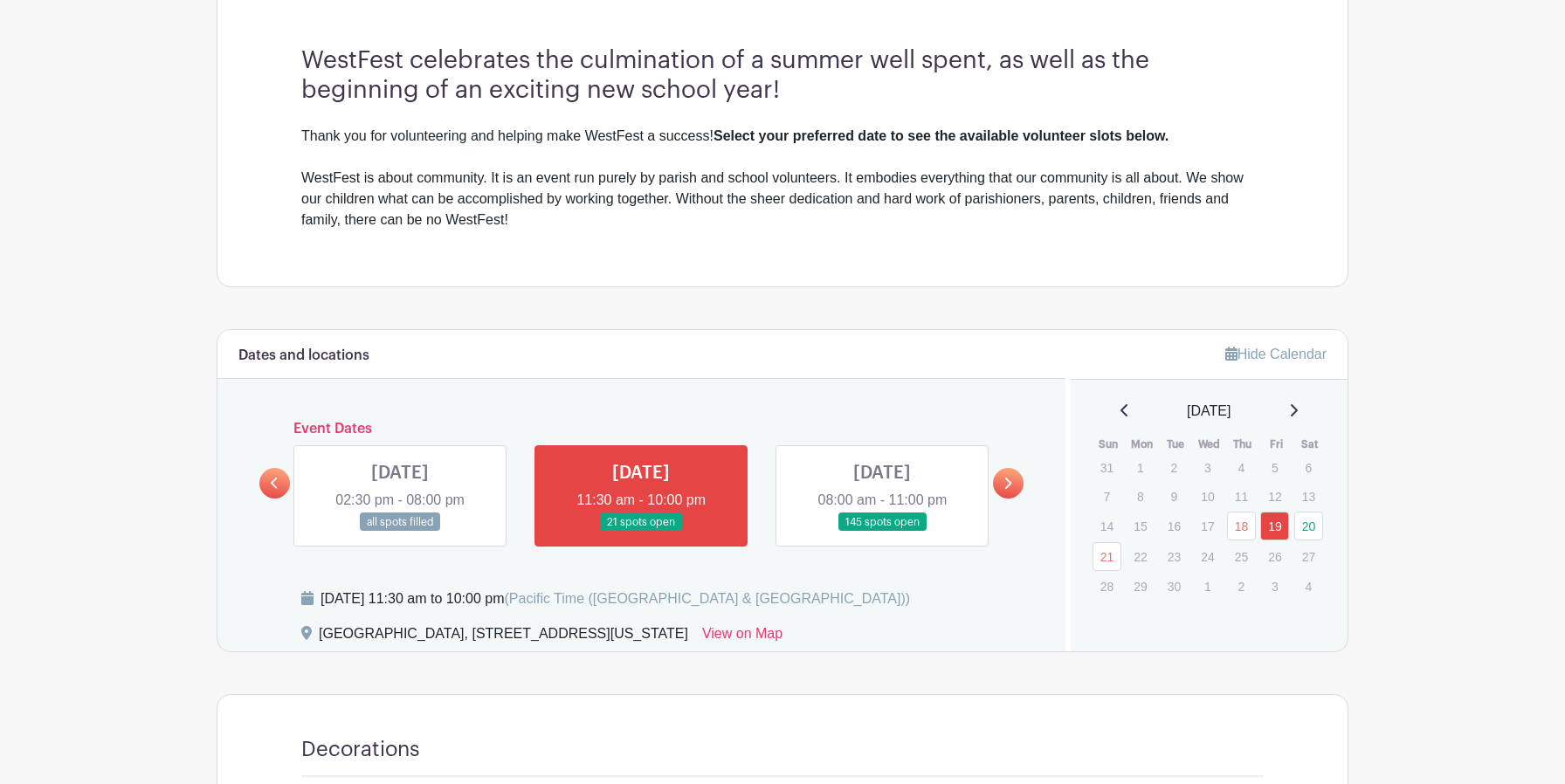
click at [882, 532] on link at bounding box center [882, 532] width 0 height 0
click at [1003, 493] on link at bounding box center [1007, 483] width 31 height 31
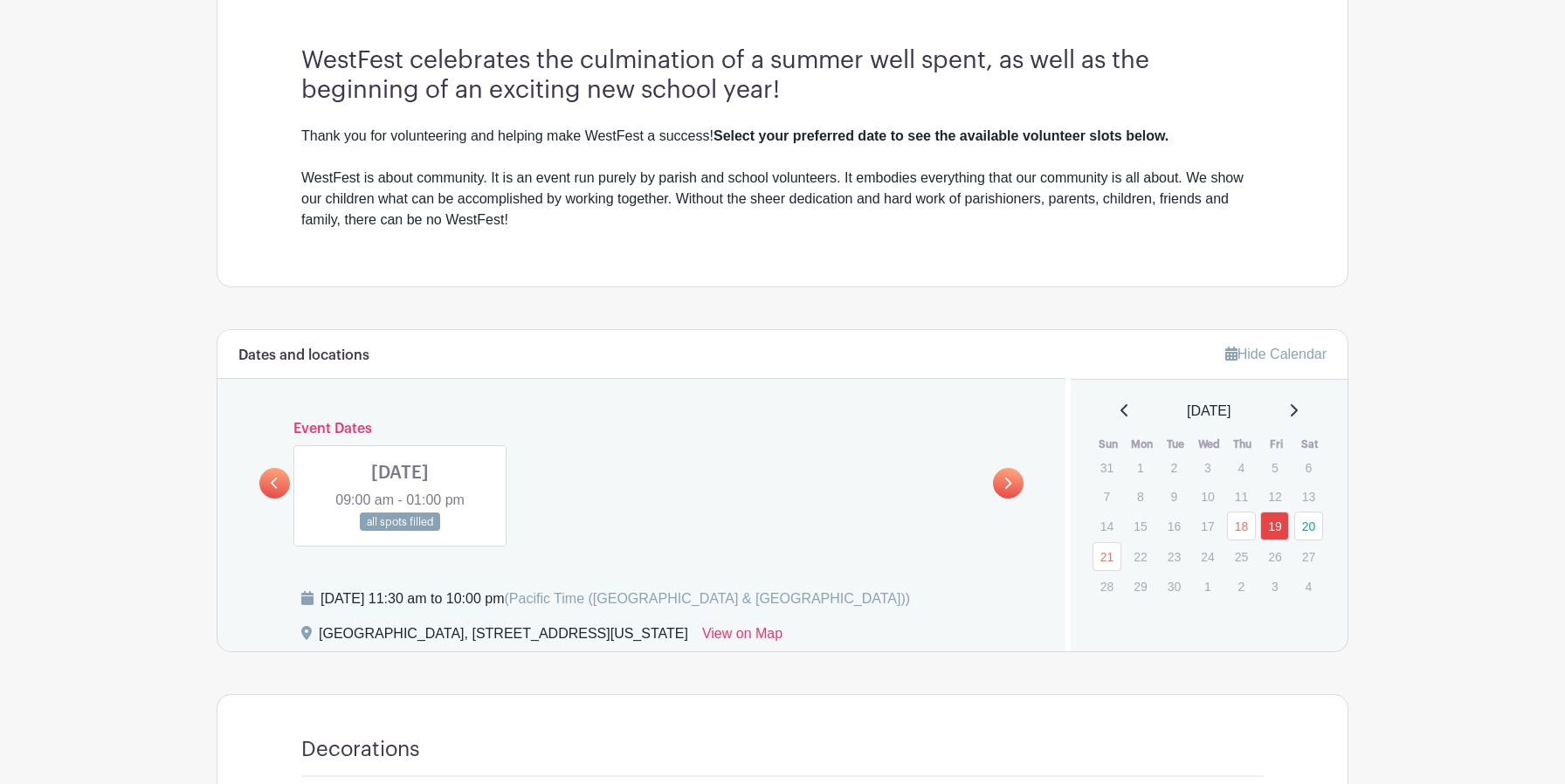
click at [282, 493] on link at bounding box center [274, 483] width 31 height 31
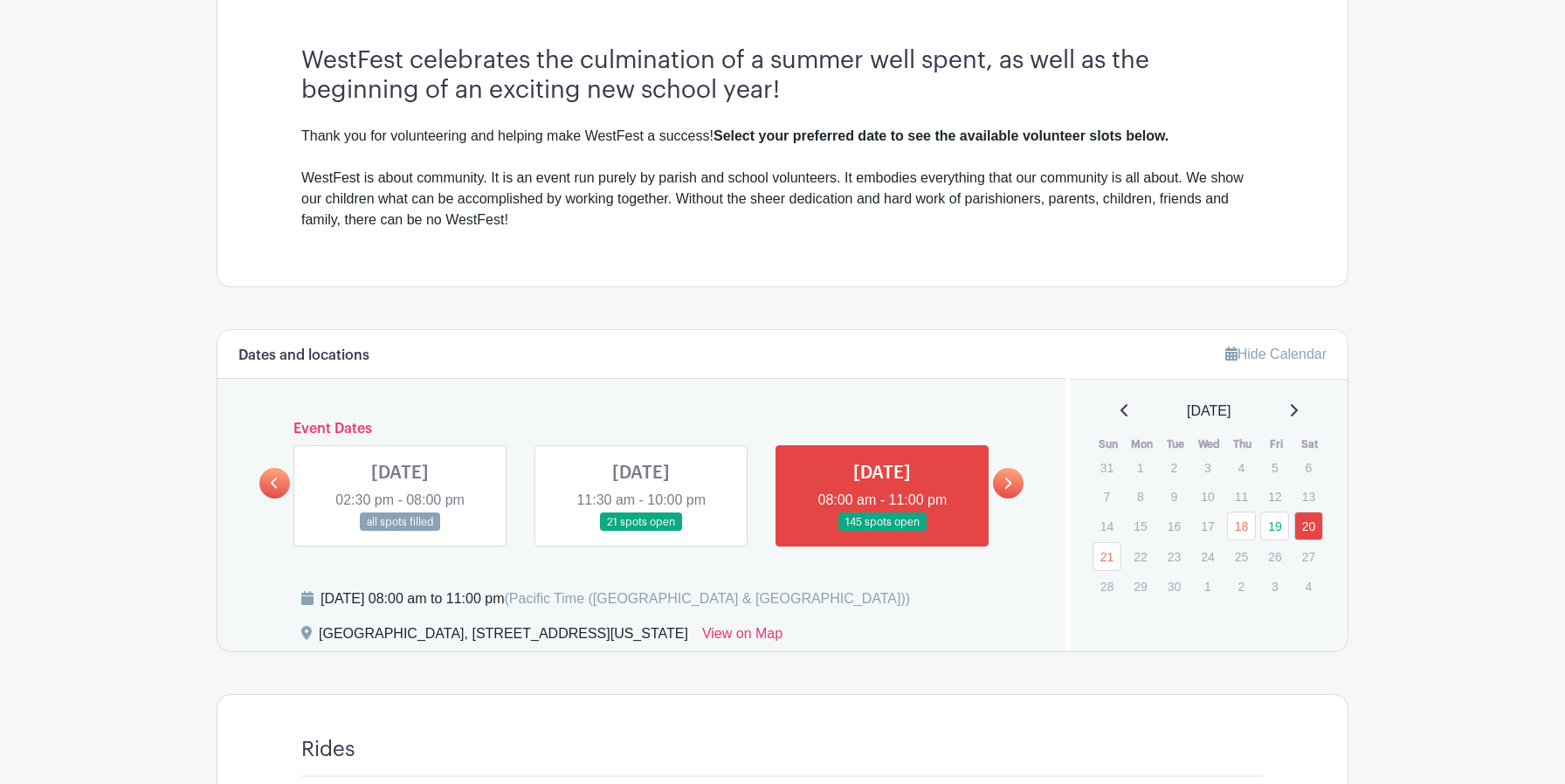
click at [882, 532] on link at bounding box center [882, 532] width 0 height 0
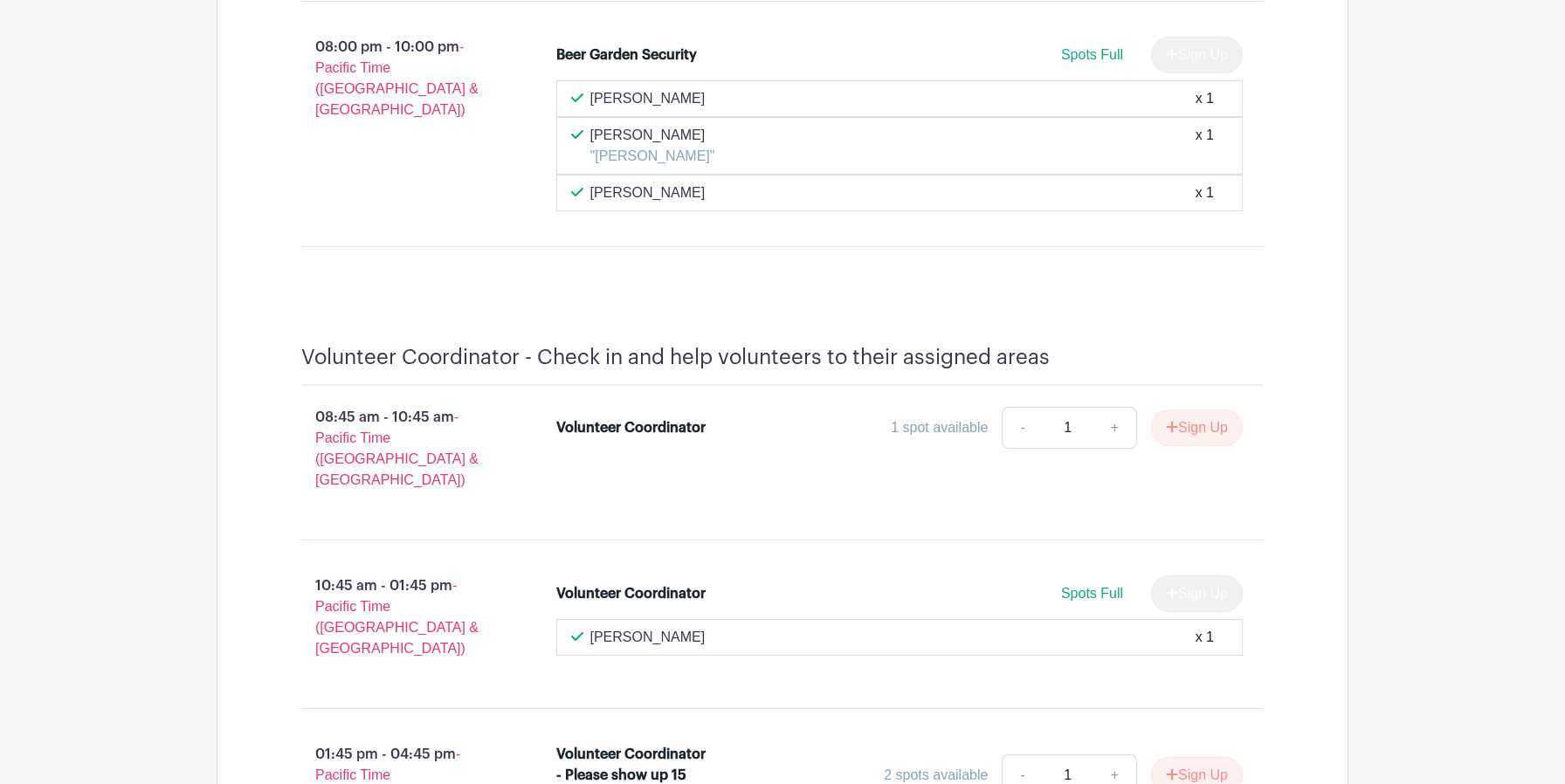
scroll to position [27332, 0]
